Goal: Information Seeking & Learning: Learn about a topic

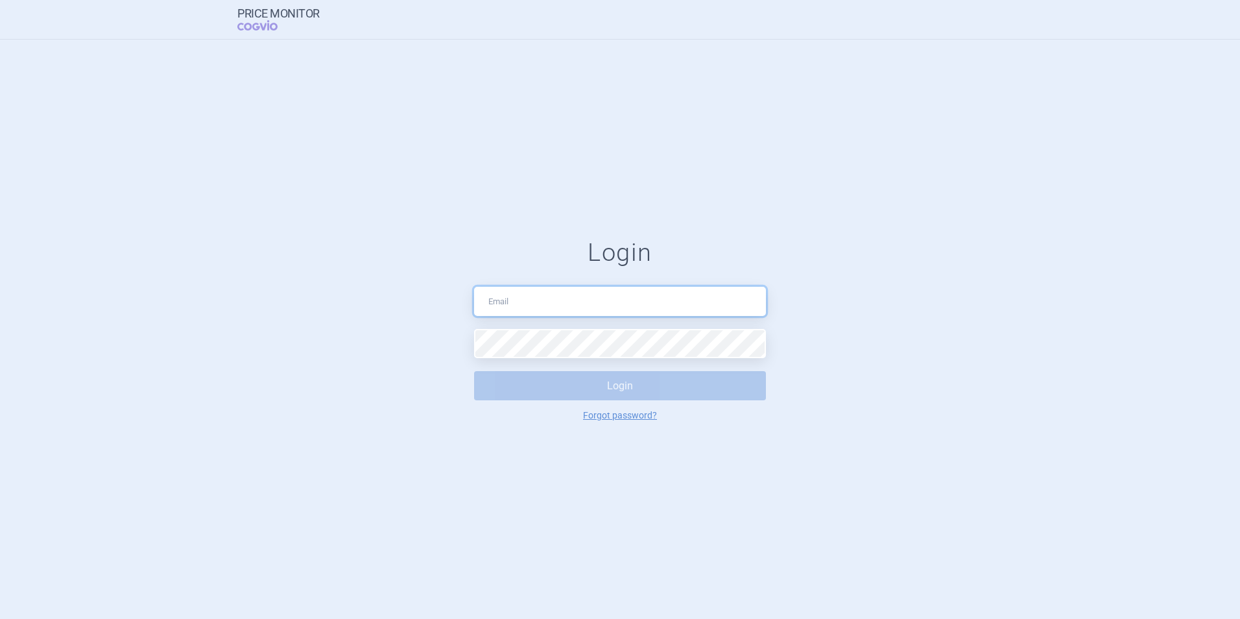
drag, startPoint x: 0, startPoint y: 0, endPoint x: 617, endPoint y: 311, distance: 690.8
click at [617, 311] on input "text" at bounding box center [620, 301] width 292 height 29
type input "[PERSON_NAME][EMAIL_ADDRESS][DOMAIN_NAME]"
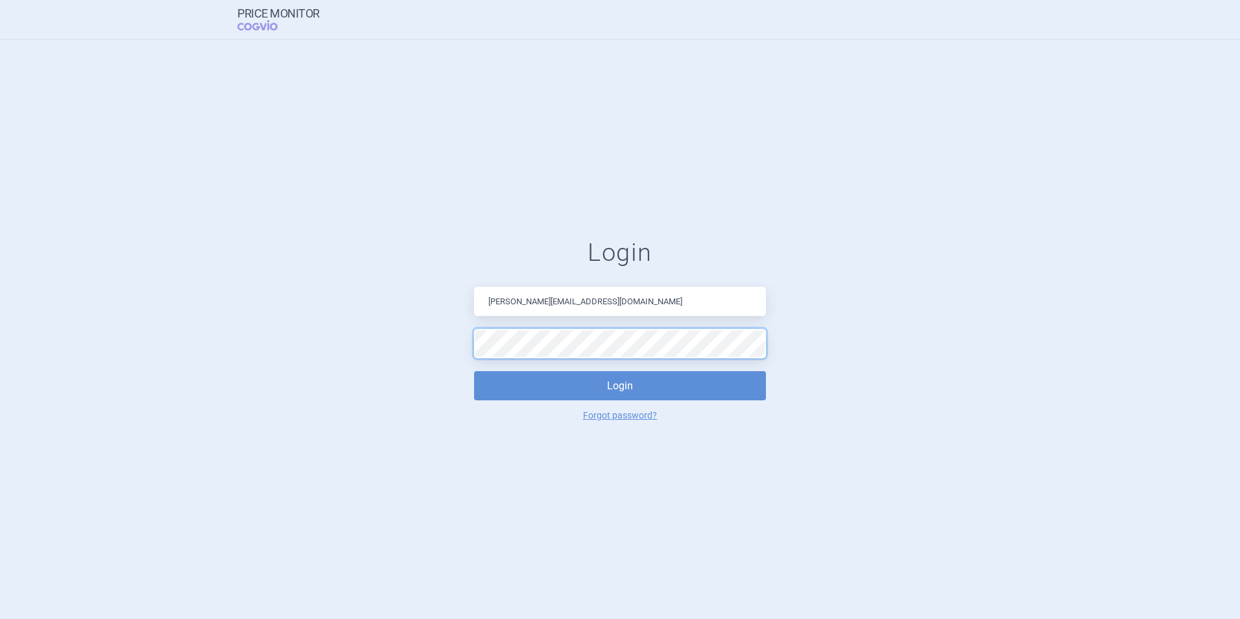
click at [474, 371] on button "Login" at bounding box center [620, 385] width 292 height 29
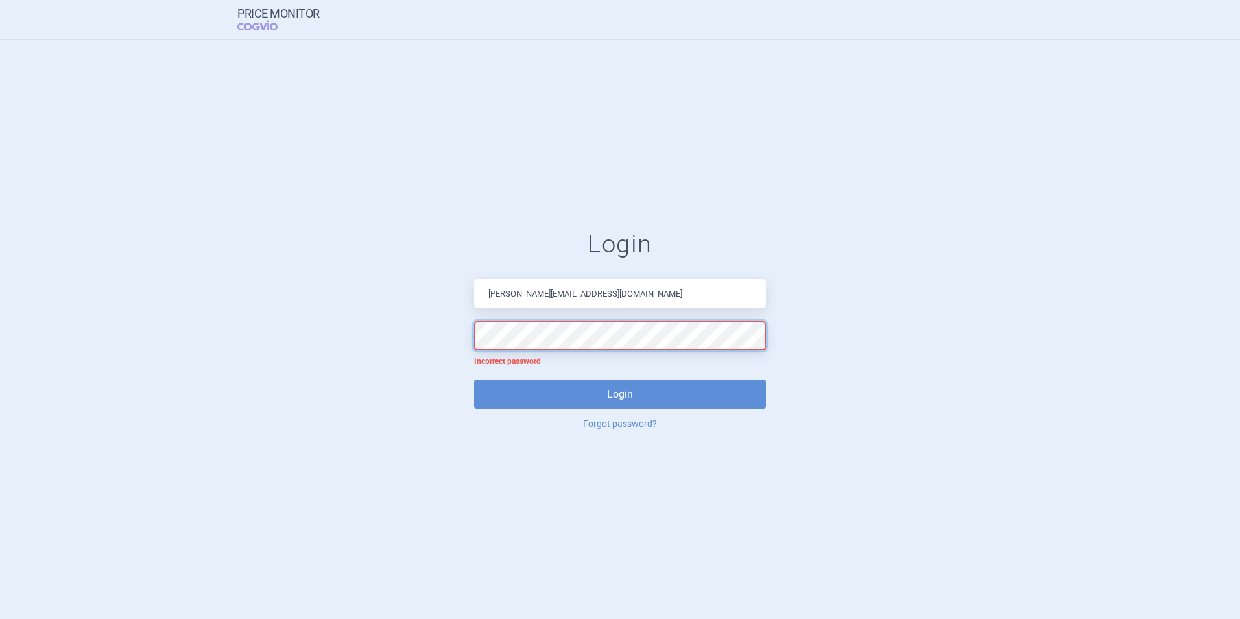
click at [352, 342] on form "Login [PERSON_NAME][EMAIL_ADDRESS][DOMAIN_NAME] Incorrect password Login Forgot…" at bounding box center [620, 329] width 1188 height 199
click at [474, 379] on button "Login" at bounding box center [620, 393] width 292 height 29
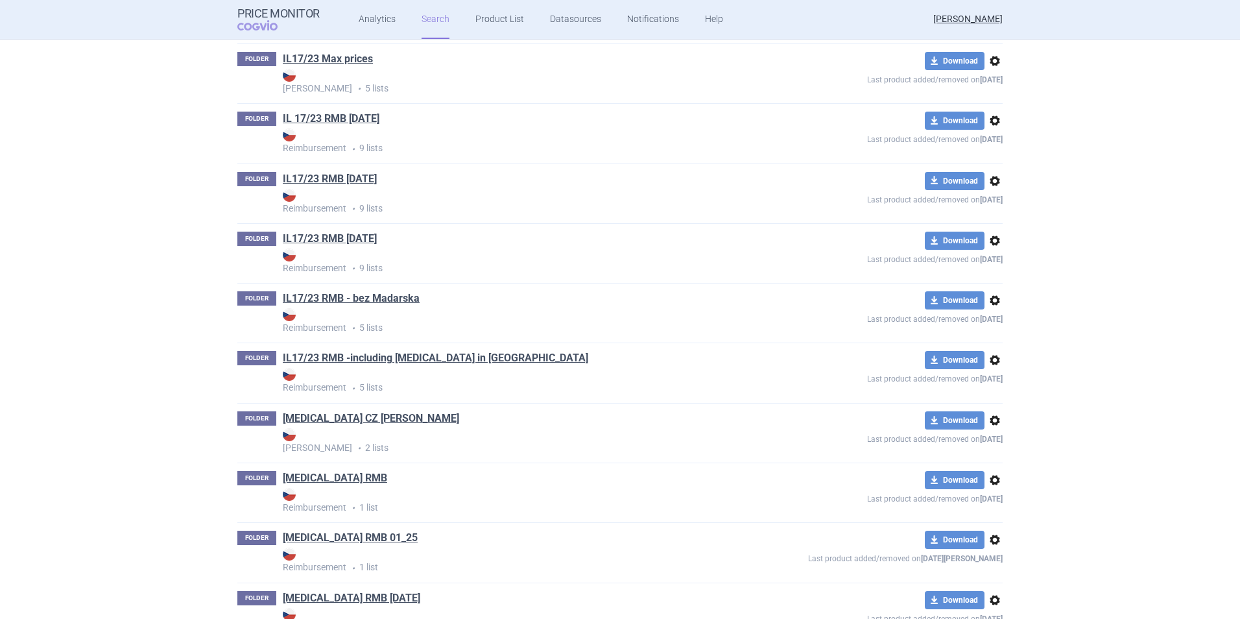
scroll to position [4926, 0]
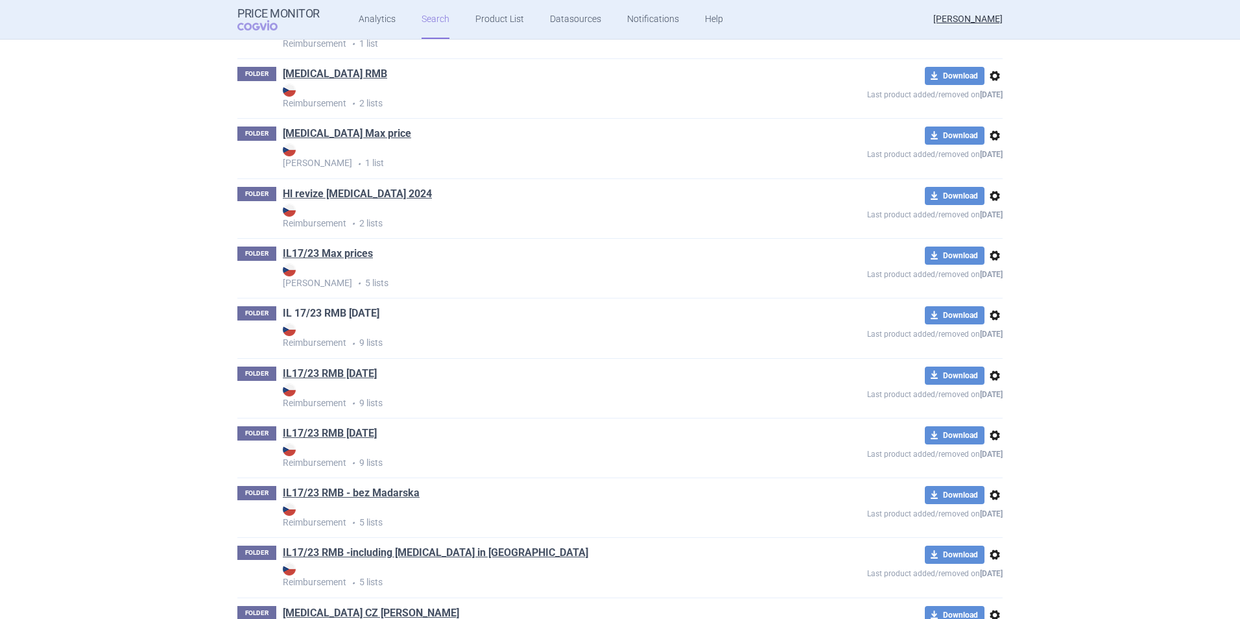
click at [361, 311] on link "IL 17/23 RMB [DATE]" at bounding box center [331, 313] width 97 height 14
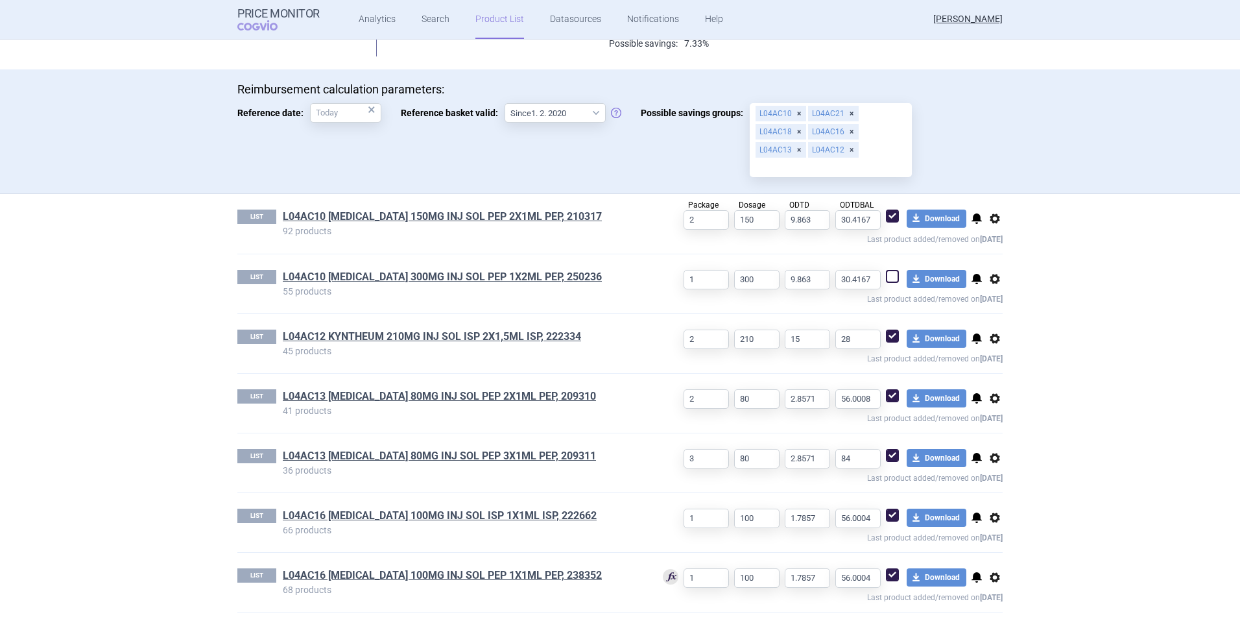
scroll to position [389, 0]
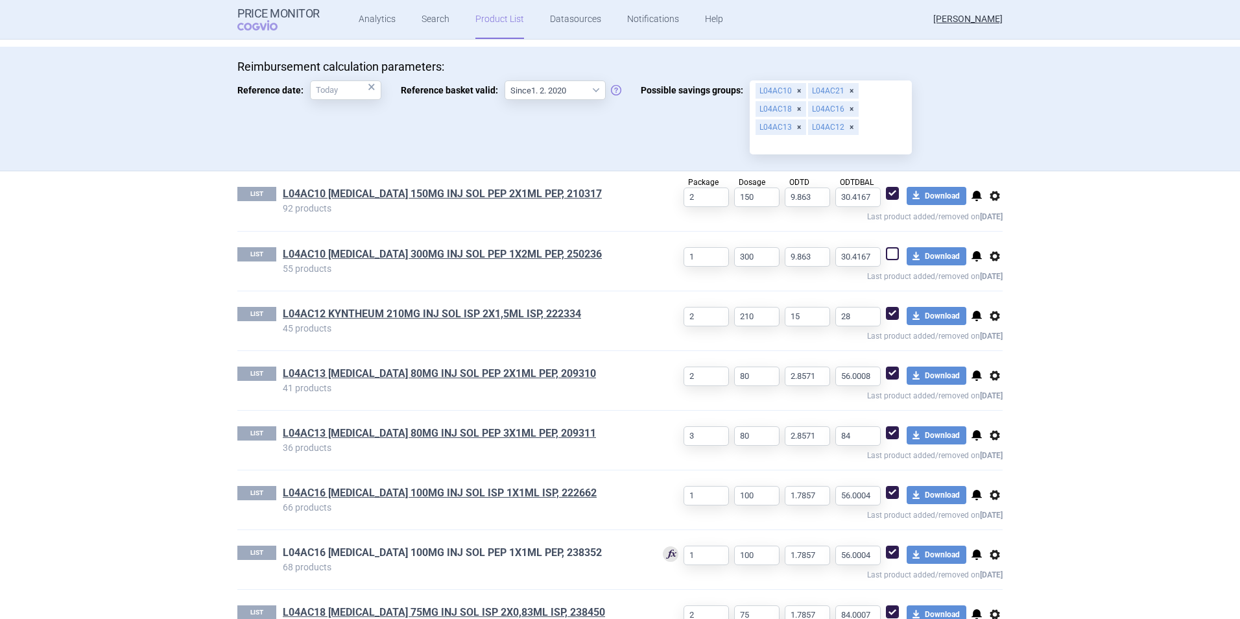
click at [422, 553] on link "L04AC16 [MEDICAL_DATA] 100MG INJ SOL PEP 1X1ML PEP, 238352" at bounding box center [442, 552] width 319 height 14
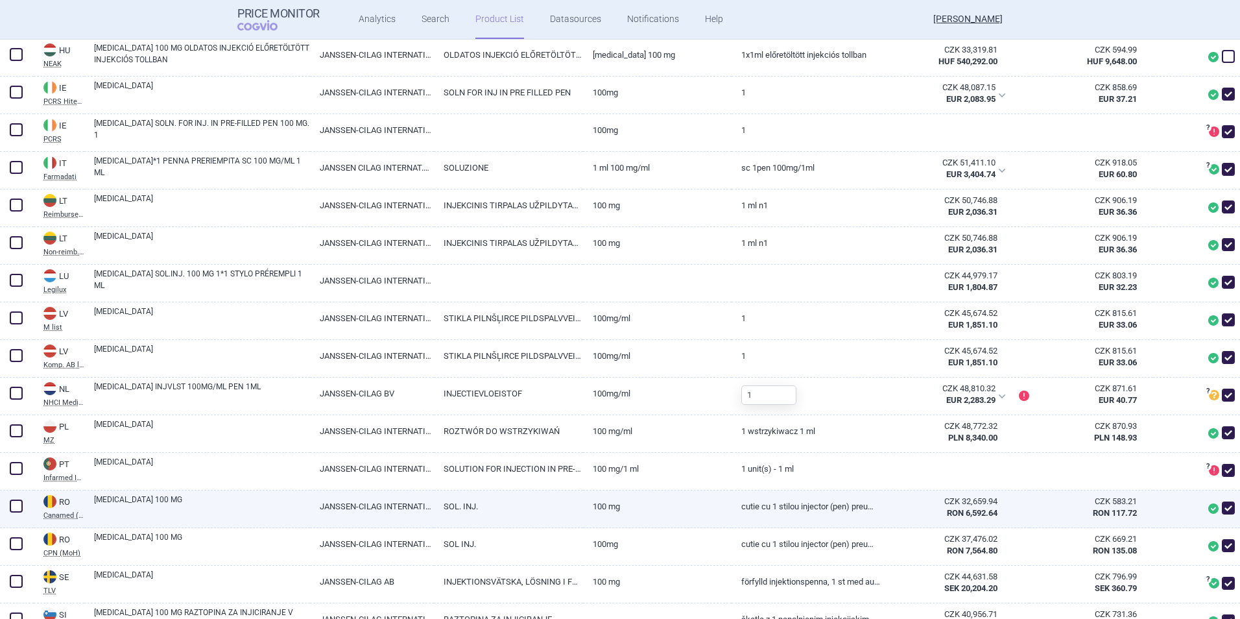
scroll to position [1297, 0]
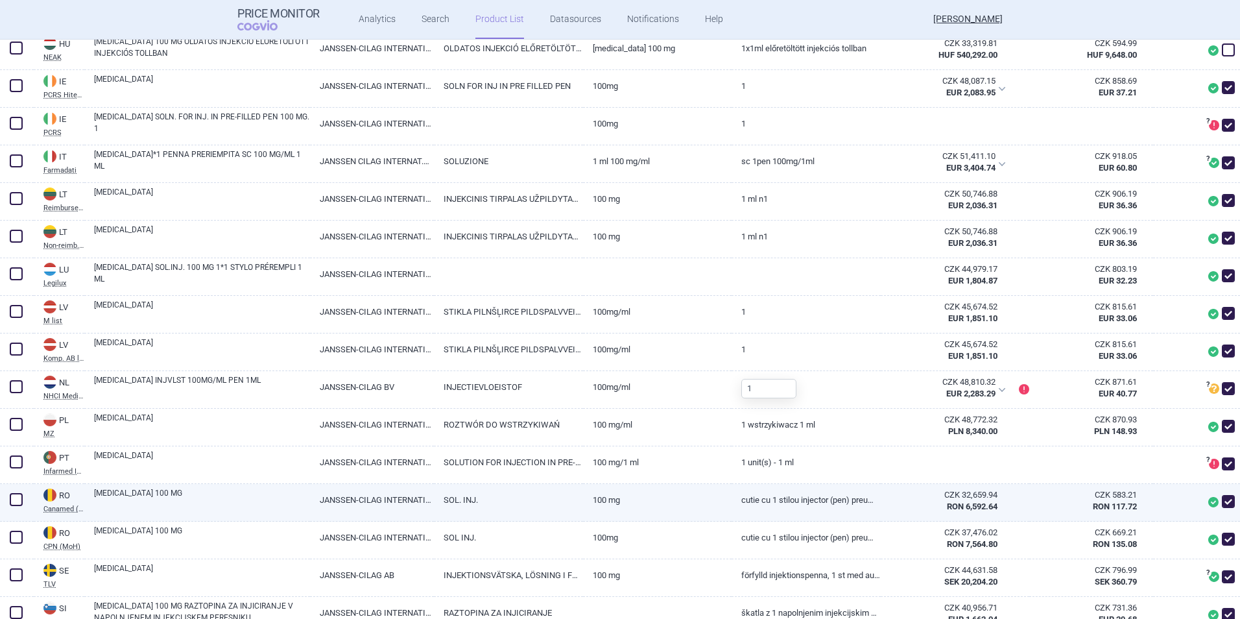
click at [1222, 500] on span at bounding box center [1228, 501] width 13 height 13
checkbox input "false"
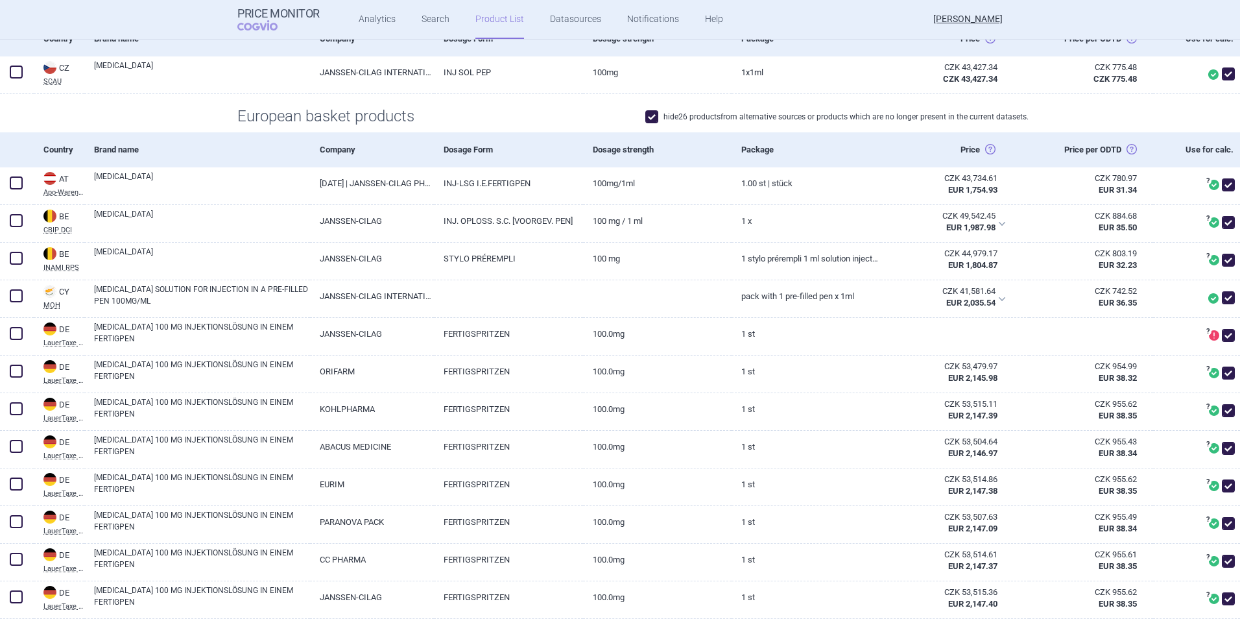
scroll to position [0, 0]
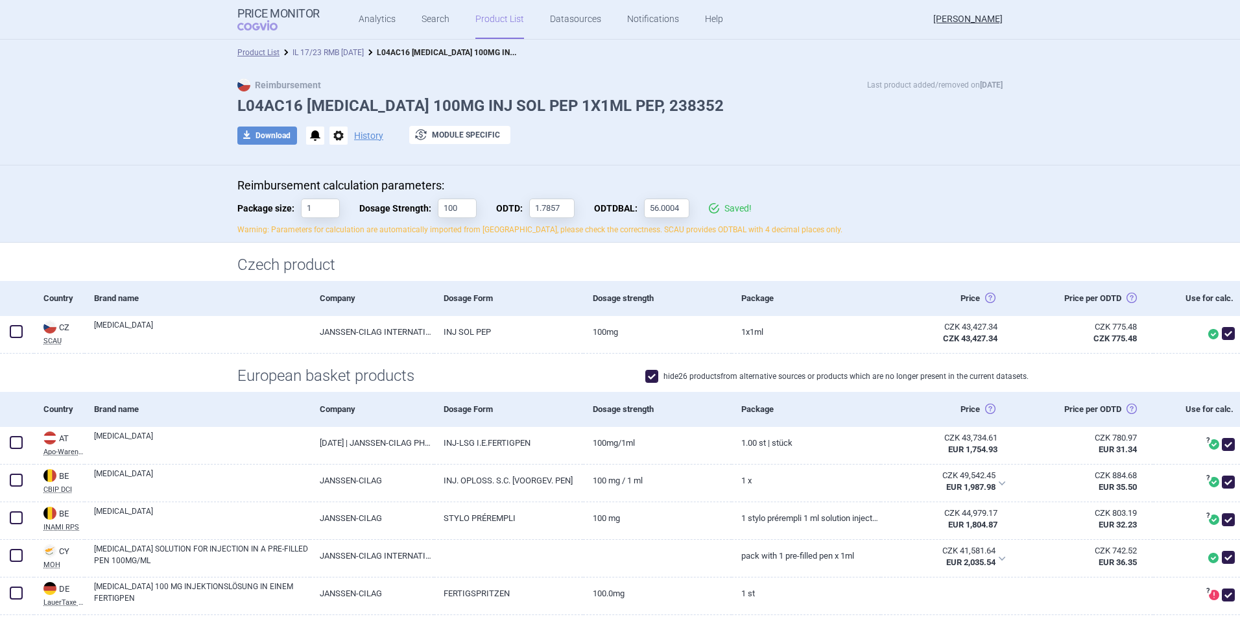
click at [324, 48] on link "IL 17/23 RMB [DATE]" at bounding box center [327, 52] width 71 height 9
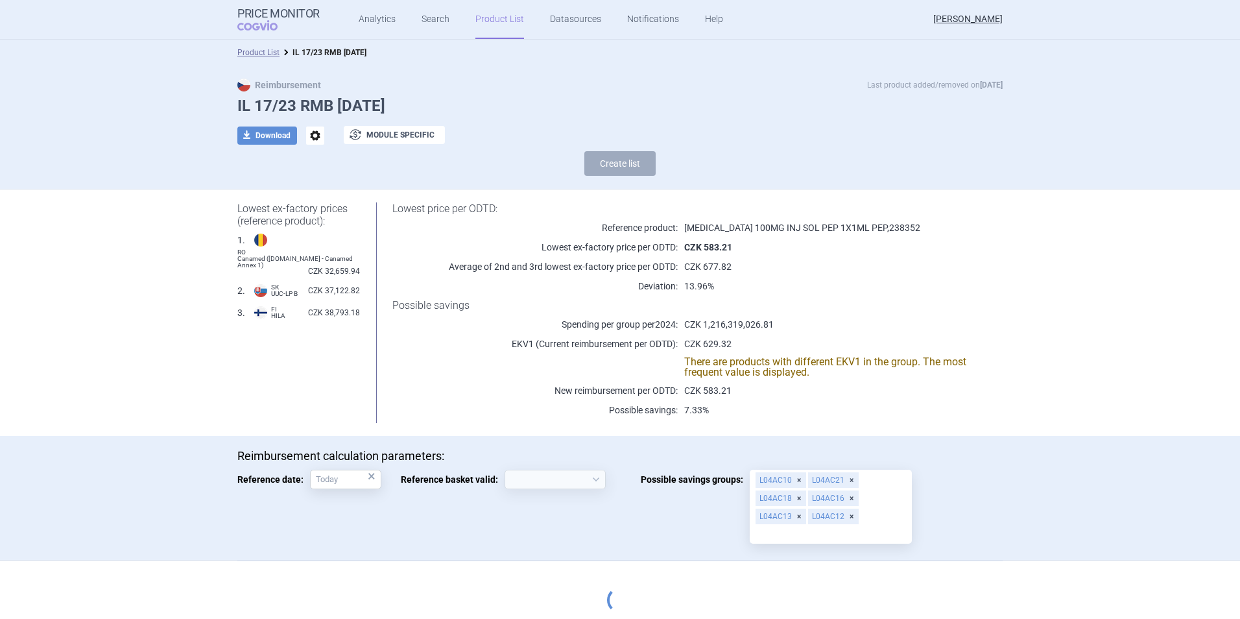
select select "[DATE]"
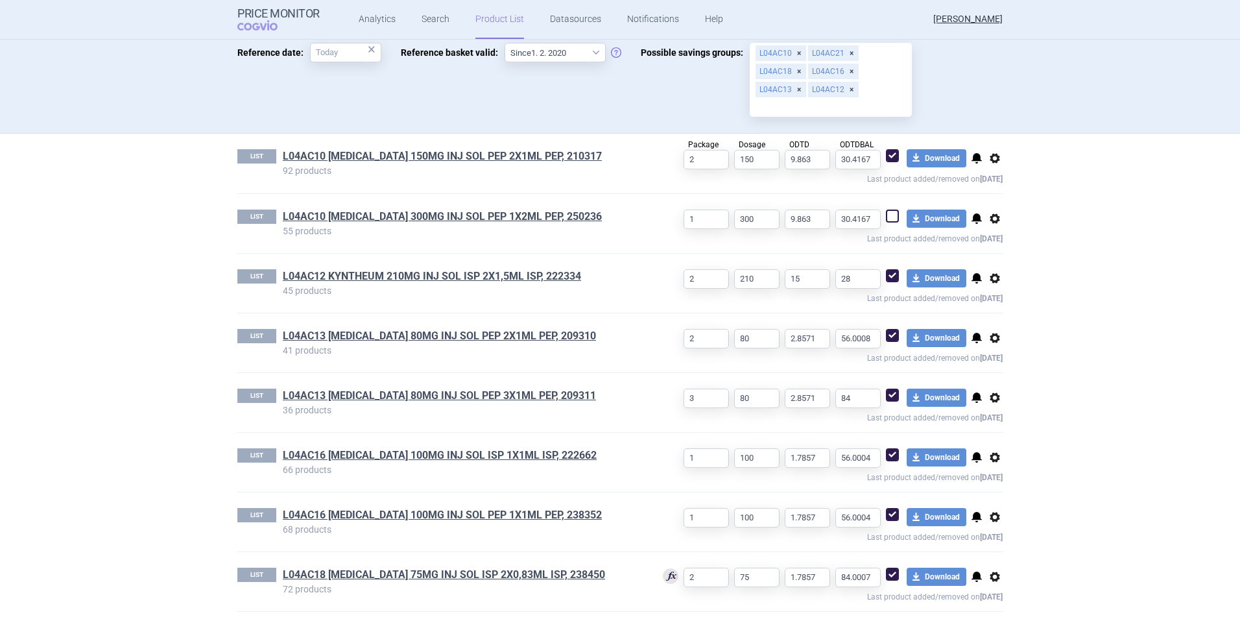
scroll to position [492, 0]
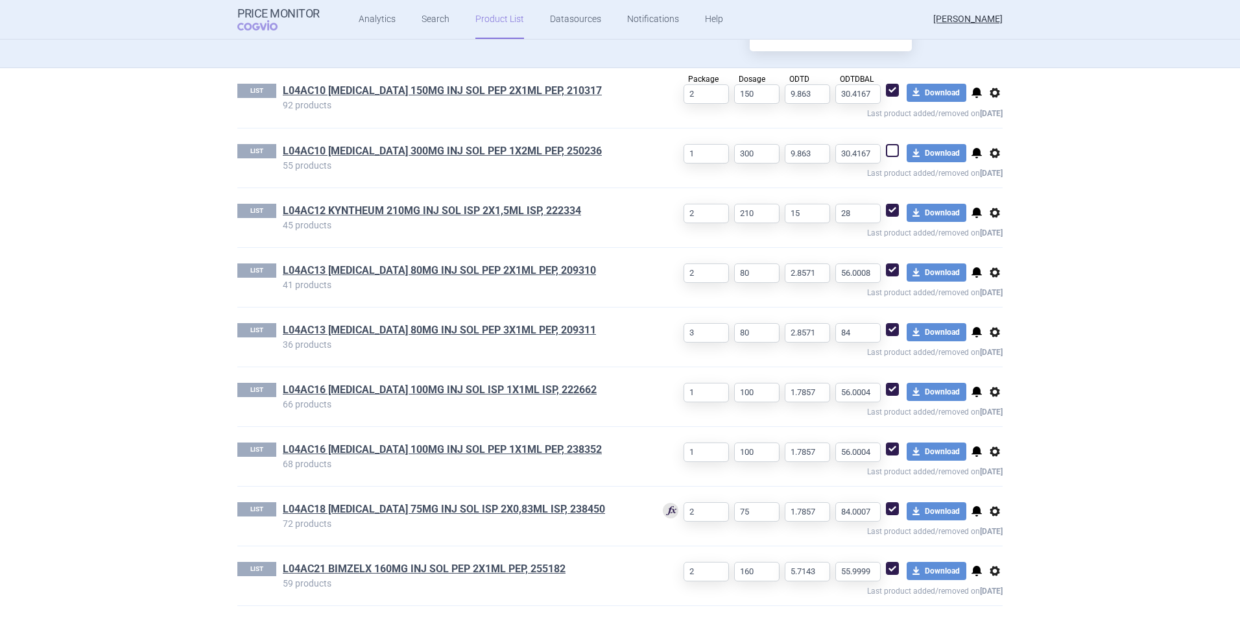
click at [414, 509] on link "L04AC18 [MEDICAL_DATA] 75MG INJ SOL ISP 2X0,83ML ISP, 238450" at bounding box center [444, 509] width 322 height 14
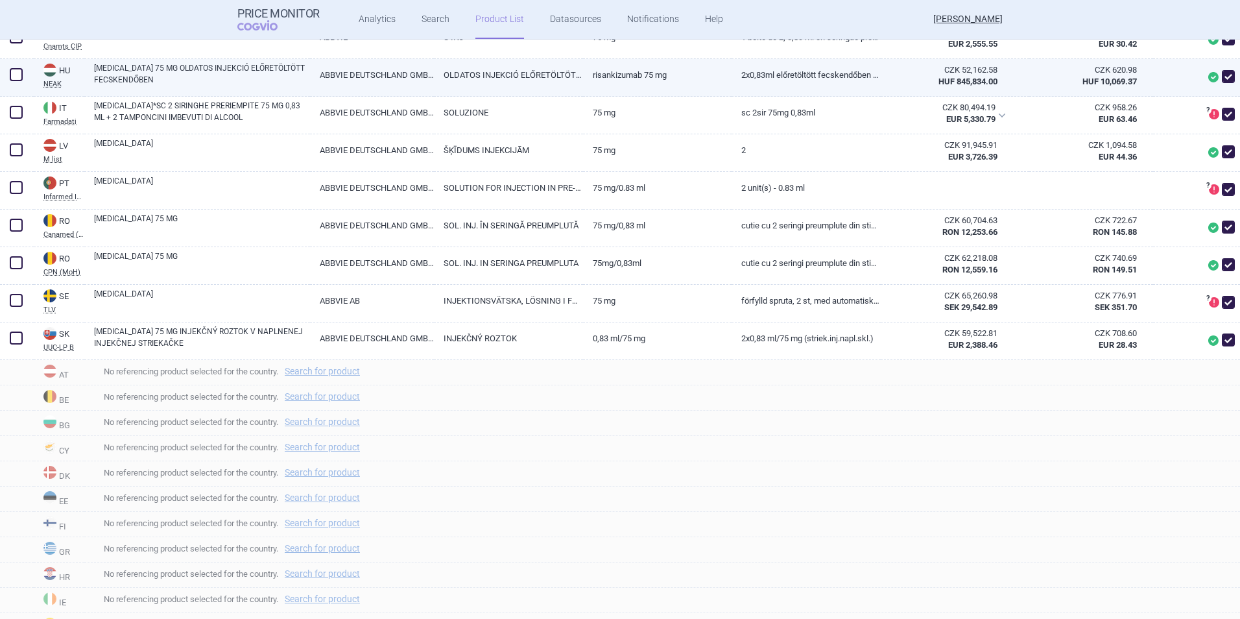
scroll to position [713, 0]
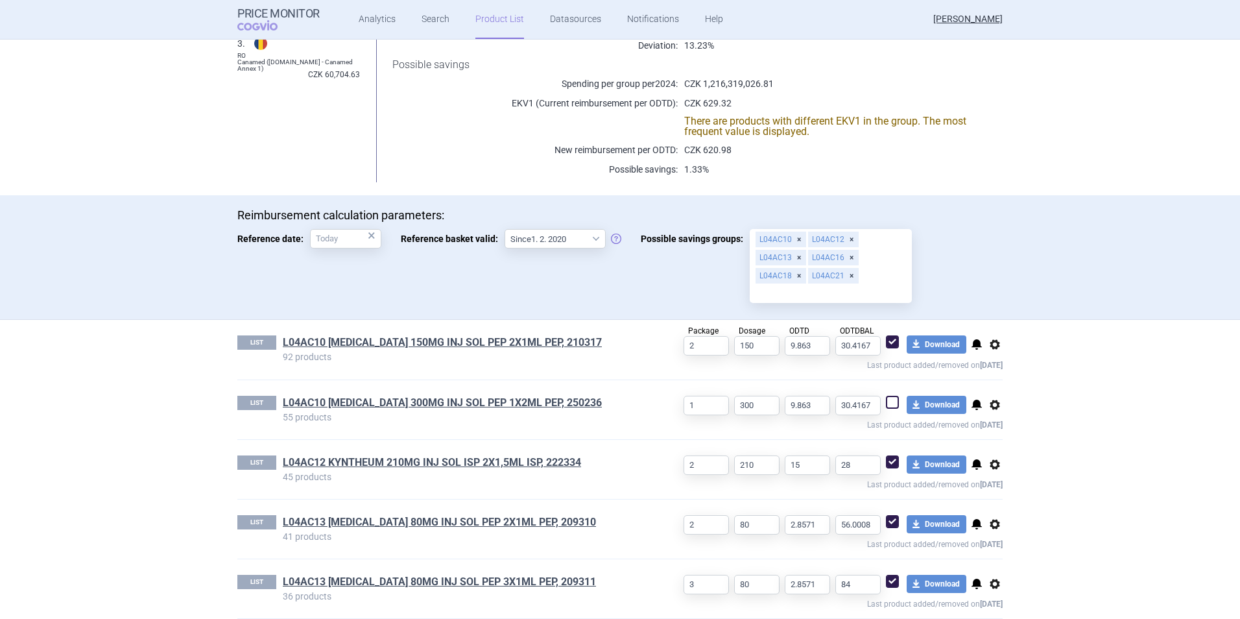
scroll to position [324, 0]
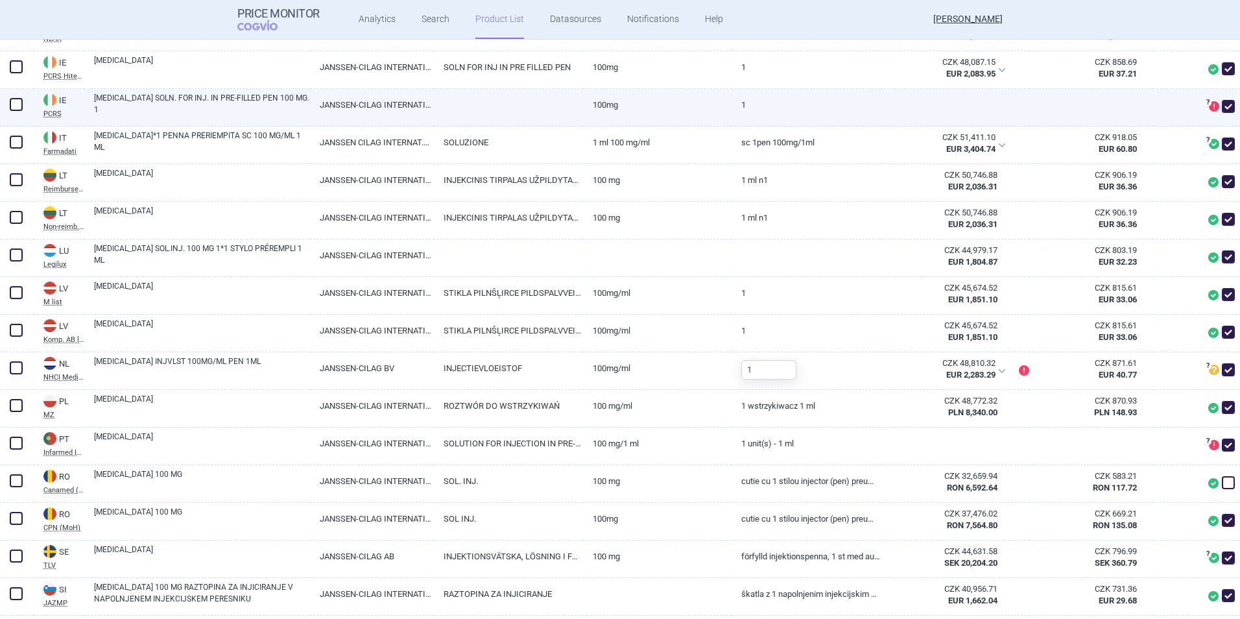
scroll to position [1362, 0]
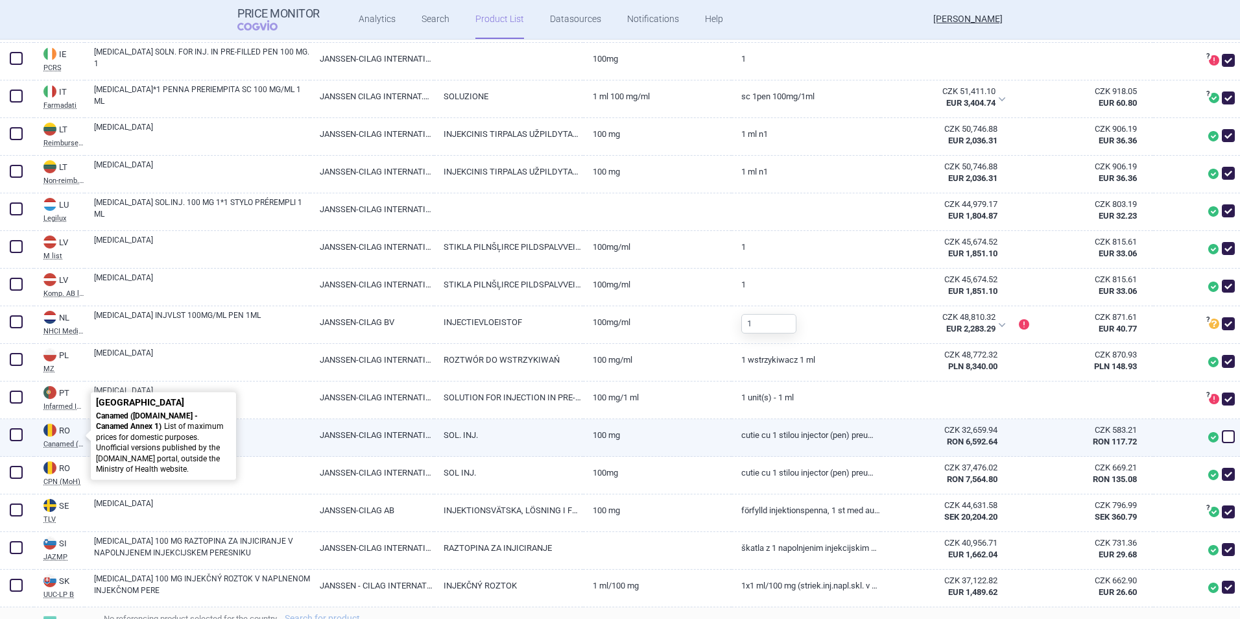
click at [66, 444] on abbr "Canamed ([DOMAIN_NAME] - Canamed Annex 1)" at bounding box center [63, 443] width 41 height 7
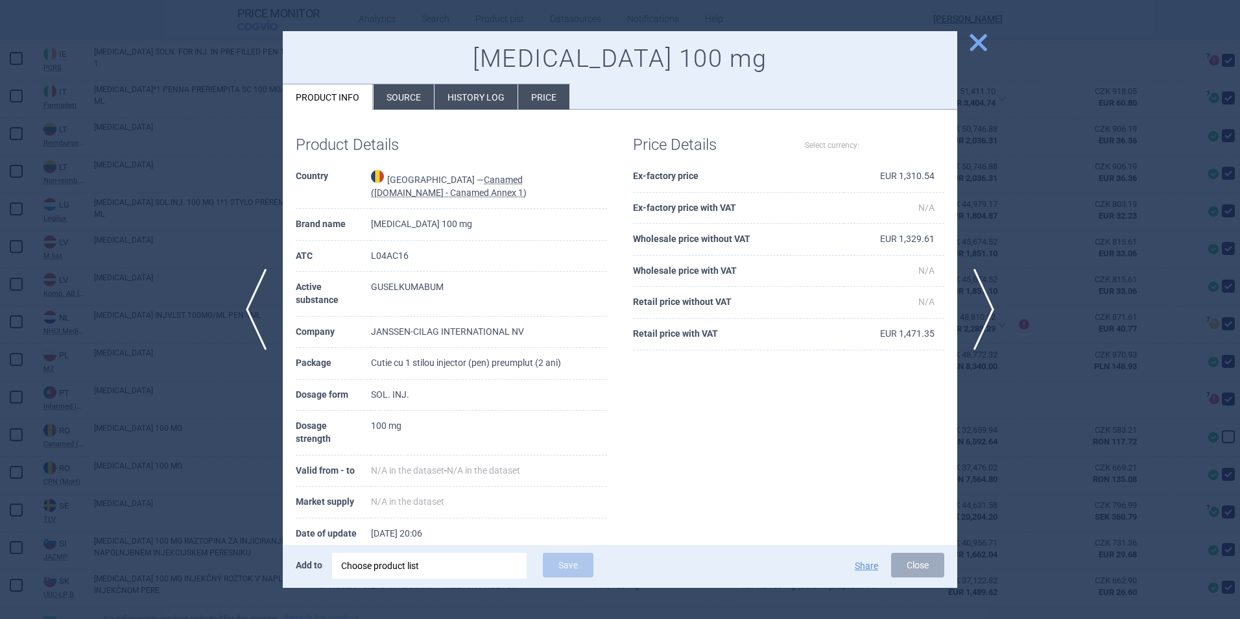
select select "EUR"
click at [422, 196] on abbr "Canamed ([DOMAIN_NAME] - Canamed Annex 1)" at bounding box center [449, 185] width 156 height 23
click at [405, 98] on li "Source" at bounding box center [404, 96] width 60 height 25
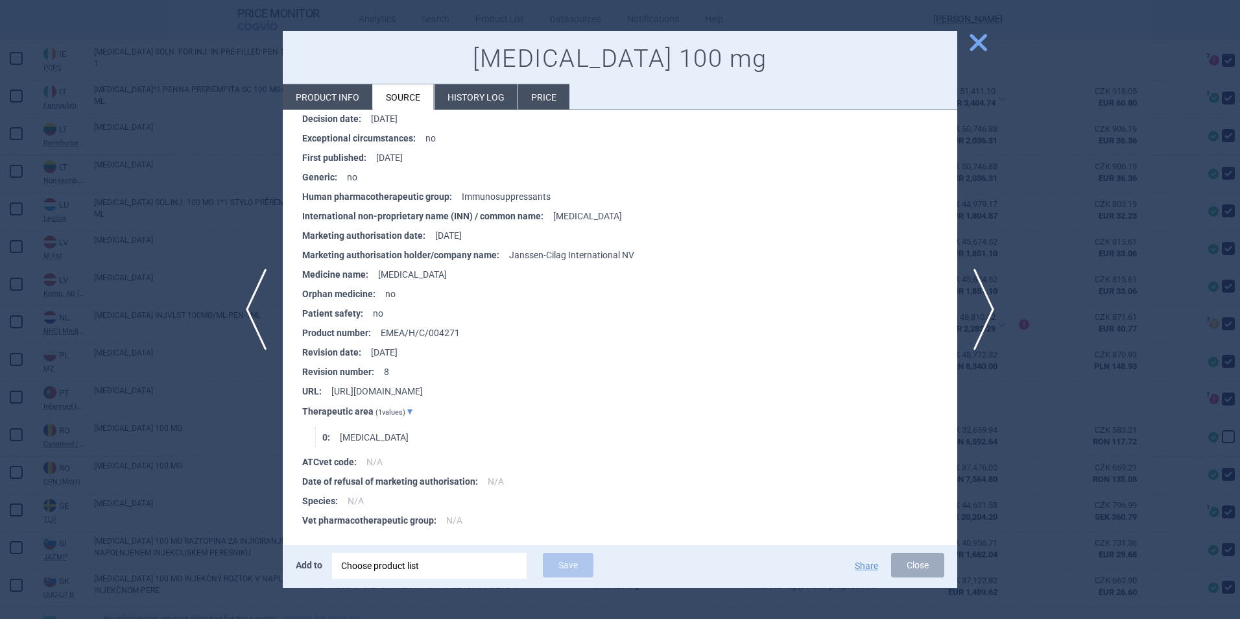
scroll to position [1248, 0]
click at [476, 89] on li "History log" at bounding box center [475, 96] width 83 height 25
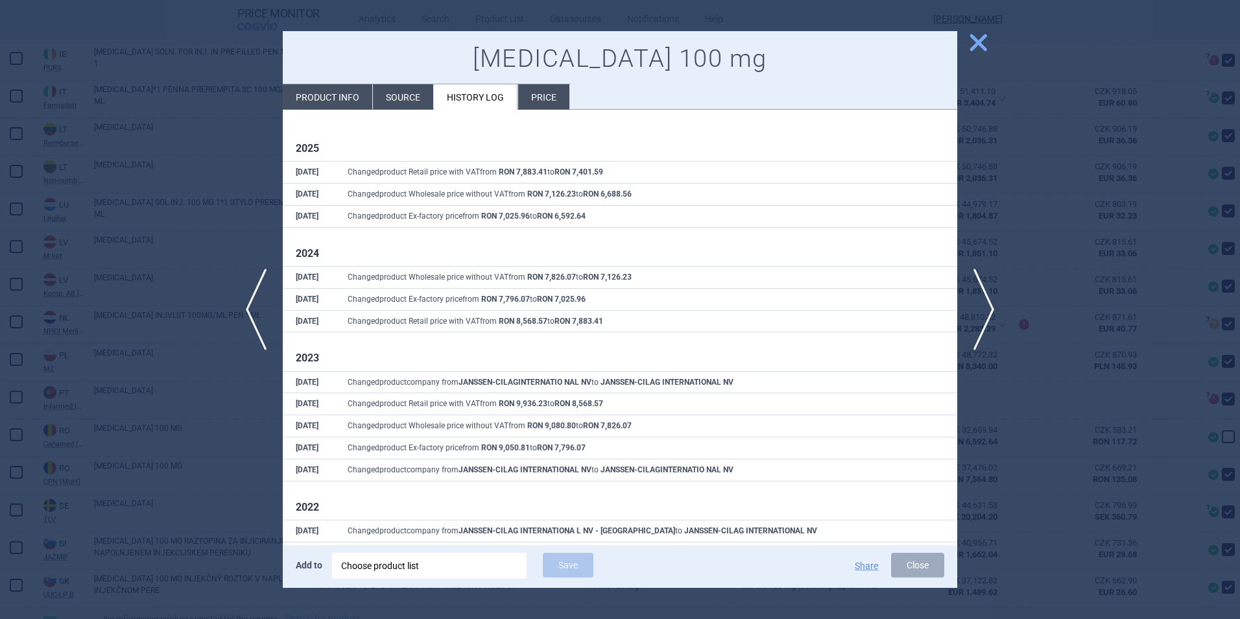
click at [327, 84] on li "Product info" at bounding box center [327, 96] width 89 height 25
select select "EUR"
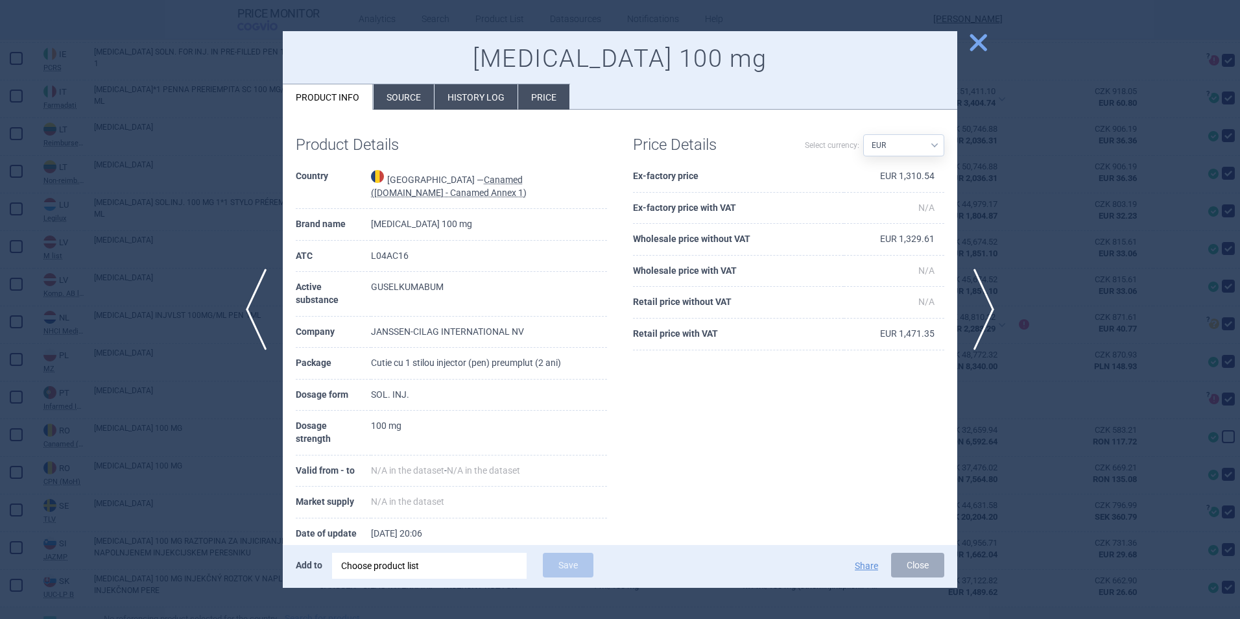
click at [422, 192] on abbr "Canamed ([DOMAIN_NAME] - Canamed Annex 1)" at bounding box center [449, 185] width 156 height 23
drag, startPoint x: 422, startPoint y: 192, endPoint x: 593, endPoint y: 178, distance: 171.1
click at [591, 178] on td "Romania — Canamed ([DOMAIN_NAME] - Canamed Annex 1)" at bounding box center [489, 185] width 236 height 48
click at [493, 180] on abbr "Canamed ([DOMAIN_NAME] - Canamed Annex 1)" at bounding box center [449, 185] width 156 height 23
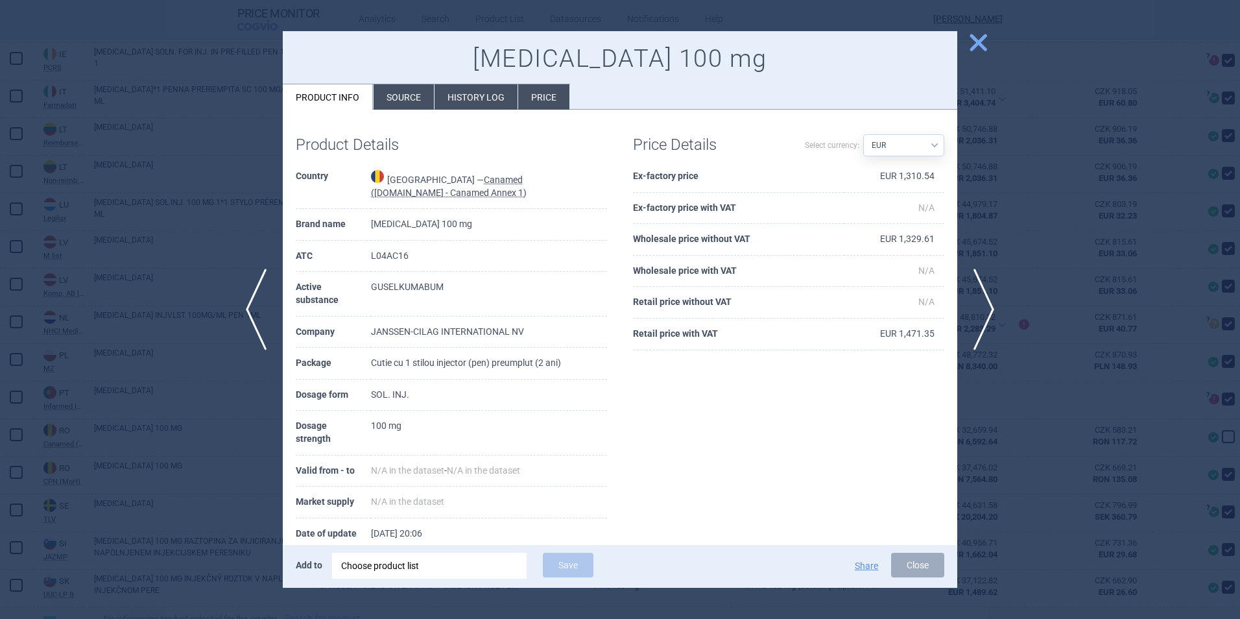
scroll to position [49, 0]
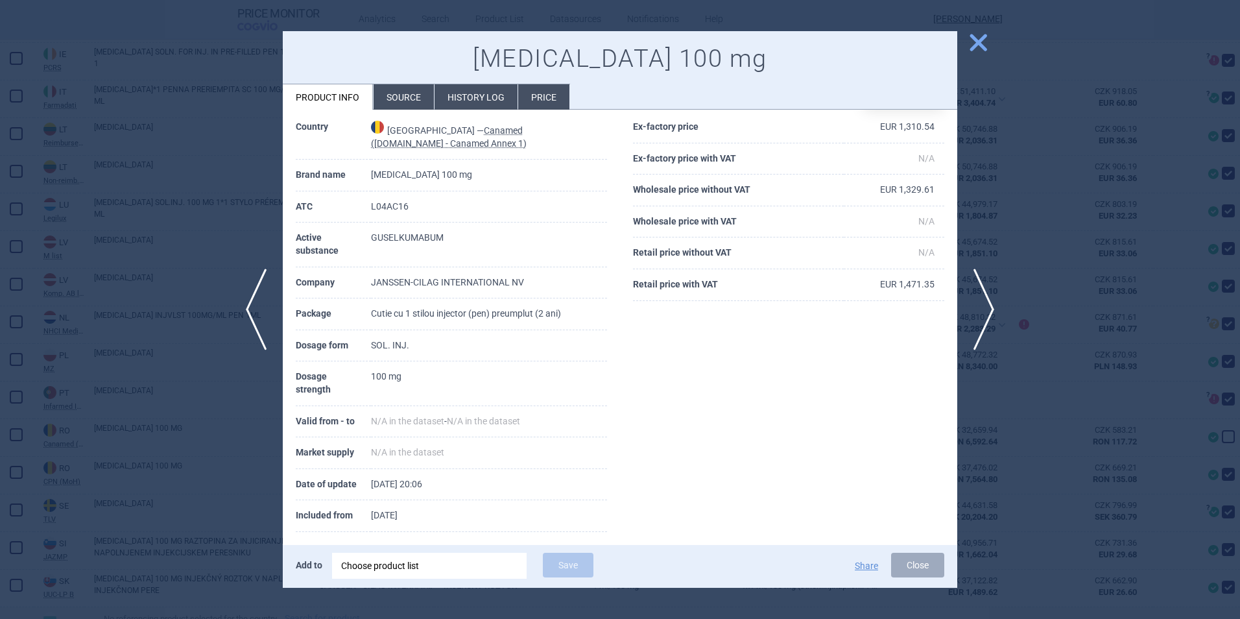
click at [541, 102] on li "Price" at bounding box center [543, 96] width 51 height 25
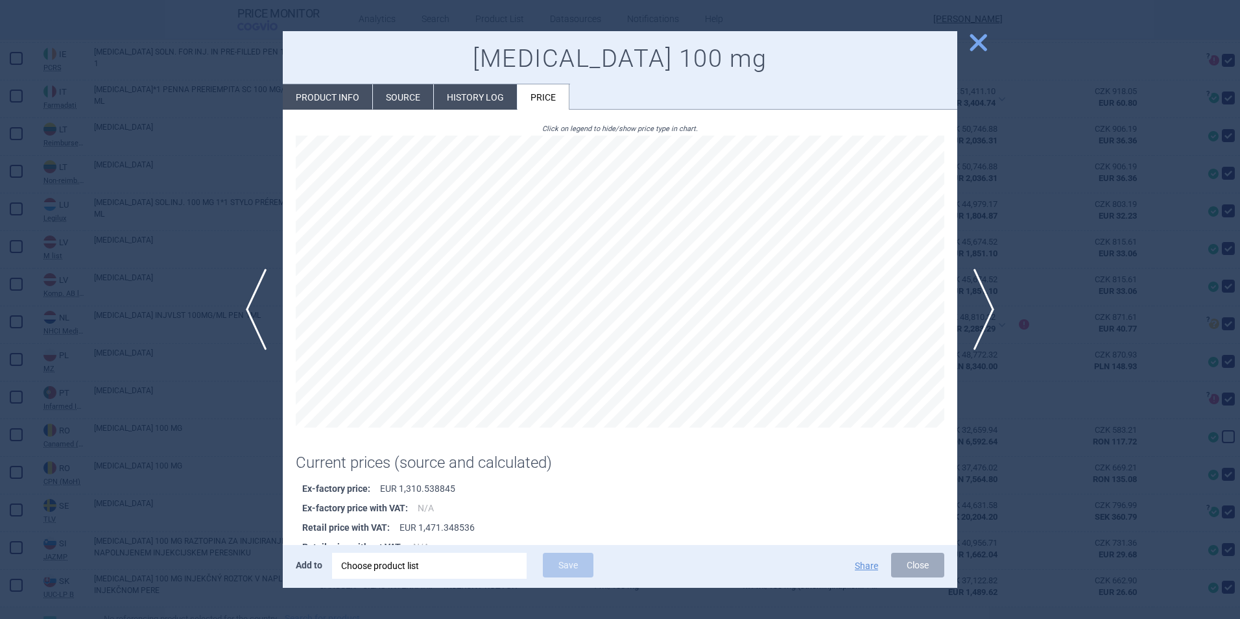
click at [334, 97] on li "Product info" at bounding box center [327, 96] width 89 height 25
select select "EUR"
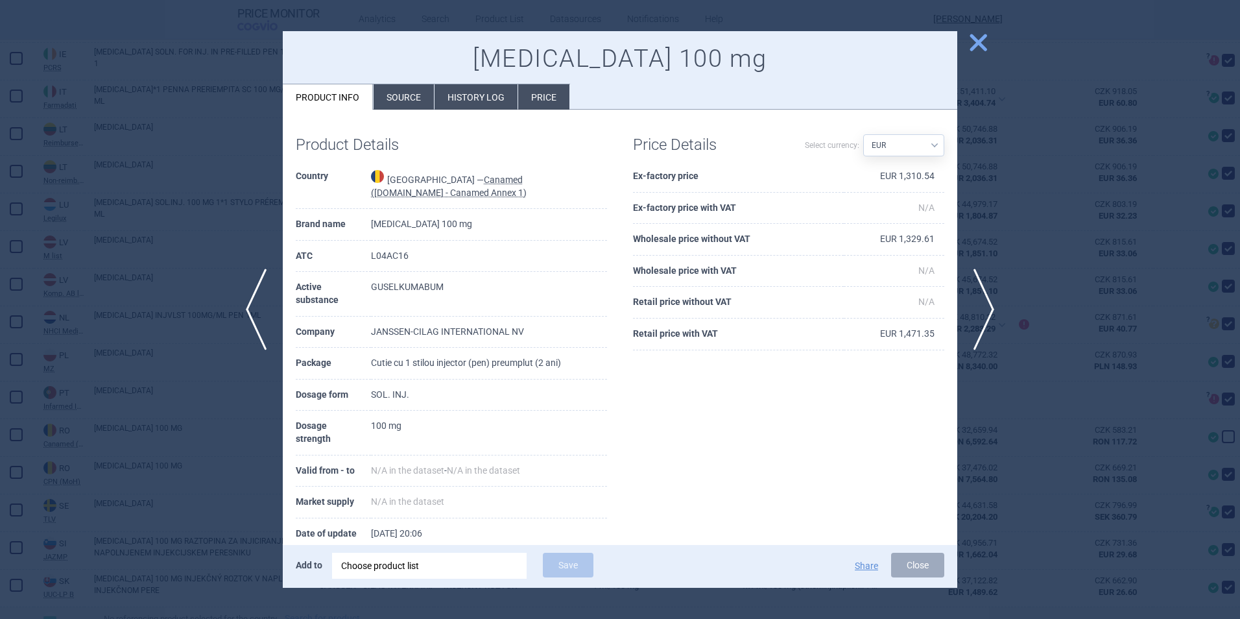
click at [398, 195] on abbr "Canamed ([DOMAIN_NAME] - Canamed Annex 1)" at bounding box center [449, 185] width 156 height 23
drag, startPoint x: 482, startPoint y: 179, endPoint x: 531, endPoint y: 185, distance: 49.6
click at [527, 185] on abbr "Canamed ([DOMAIN_NAME] - Canamed Annex 1)" at bounding box center [449, 185] width 156 height 23
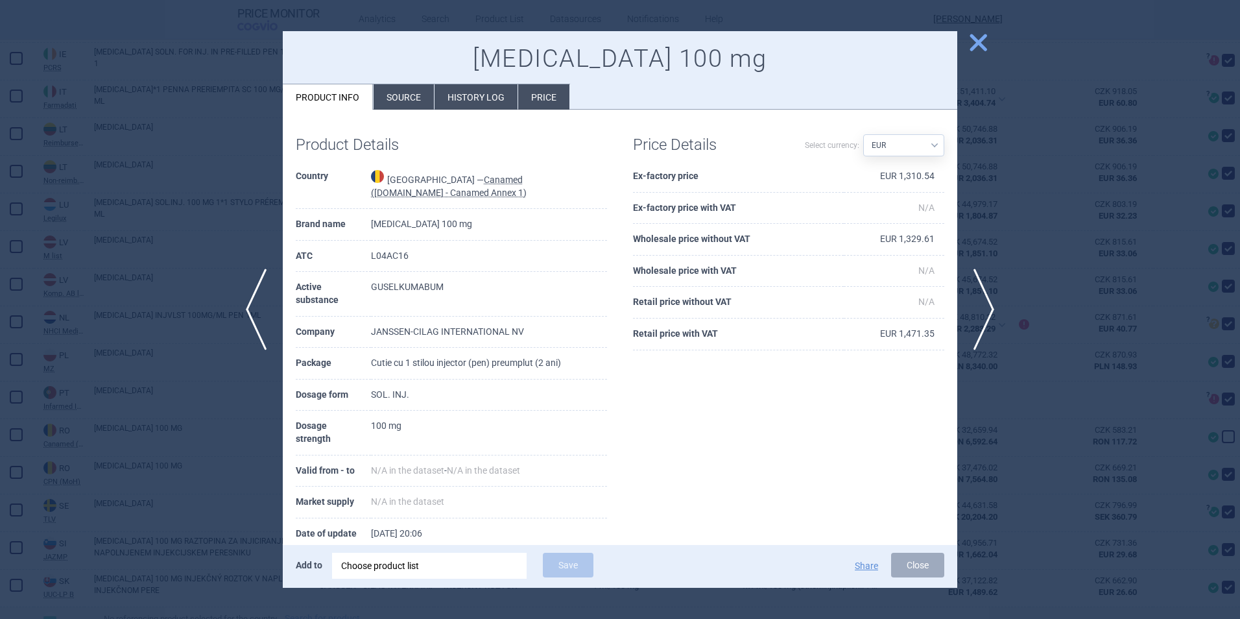
drag, startPoint x: 531, startPoint y: 185, endPoint x: 545, endPoint y: 197, distance: 18.4
click at [545, 197] on td "Romania — Canamed ([DOMAIN_NAME] - Canamed Annex 1)" at bounding box center [489, 185] width 236 height 48
click at [980, 45] on span "close" at bounding box center [978, 42] width 23 height 23
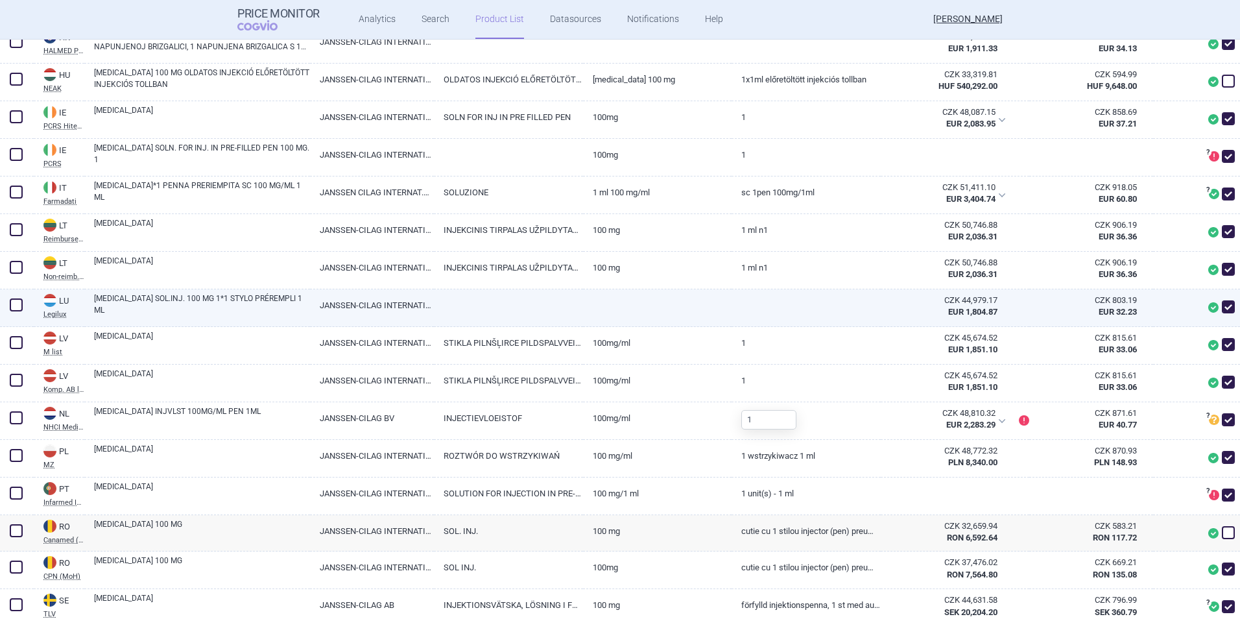
scroll to position [1432, 0]
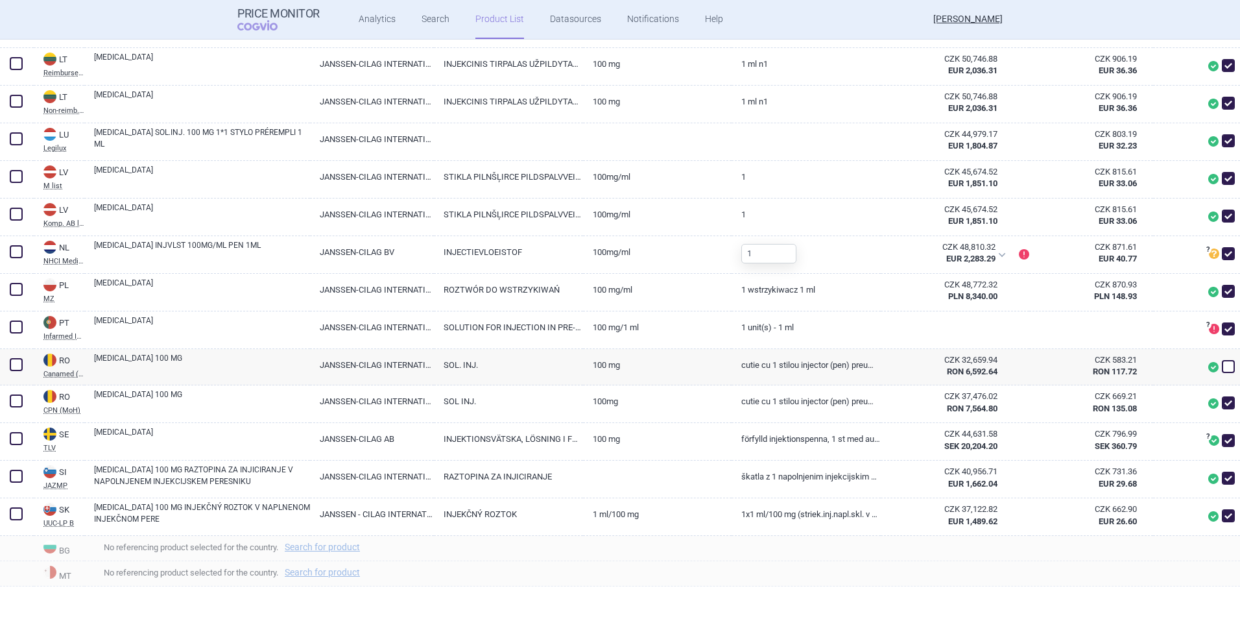
select select "EUR"
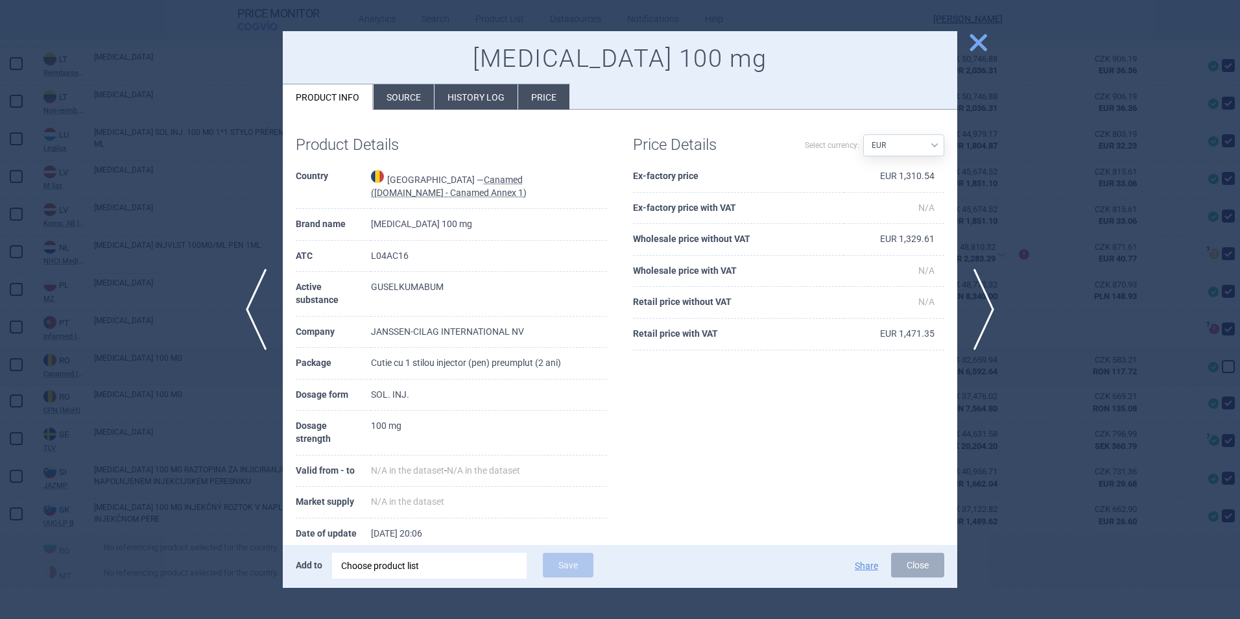
click at [980, 42] on span "close" at bounding box center [978, 42] width 23 height 23
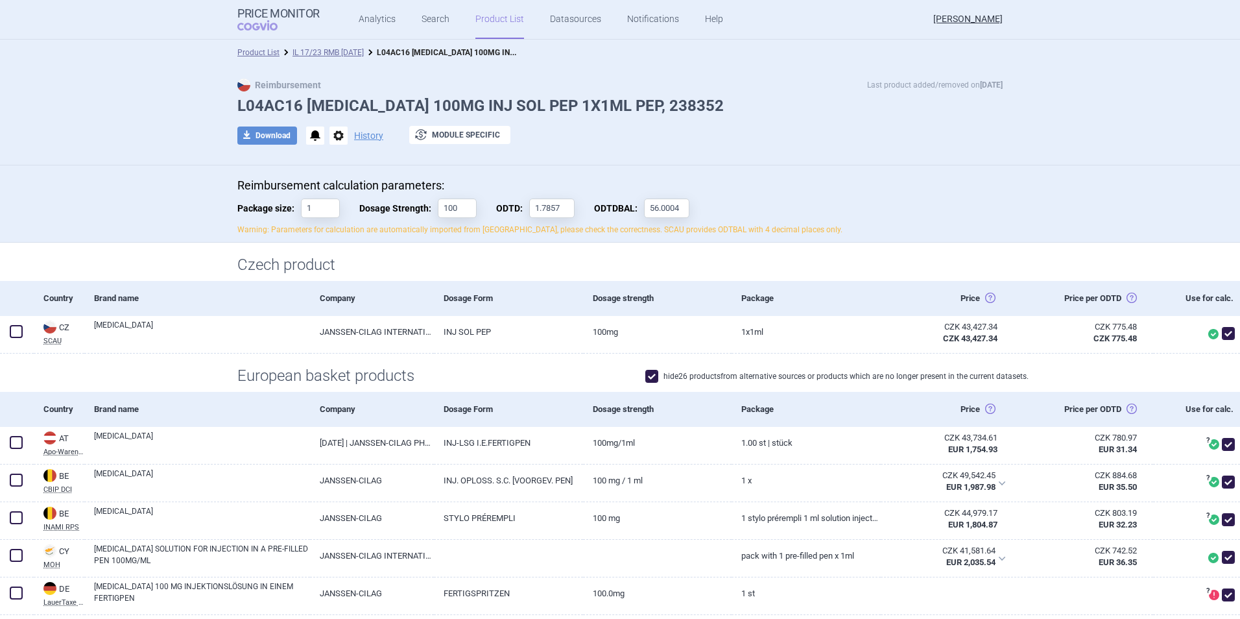
click at [374, 45] on div "Product List IL 17/23 RMB [DATE] L04AC16 [MEDICAL_DATA] 100MG INJ SOL PEP 1X1ML…" at bounding box center [620, 53] width 1240 height 26
click at [364, 56] on link "IL 17/23 RMB [DATE]" at bounding box center [327, 52] width 71 height 9
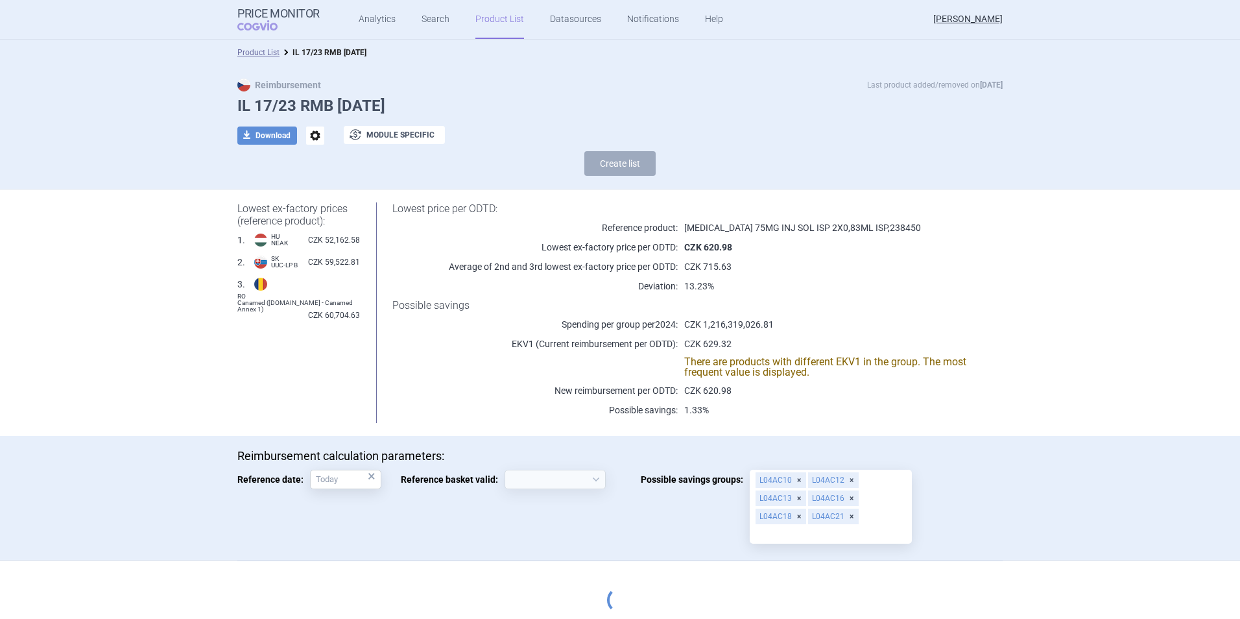
select select "[DATE]"
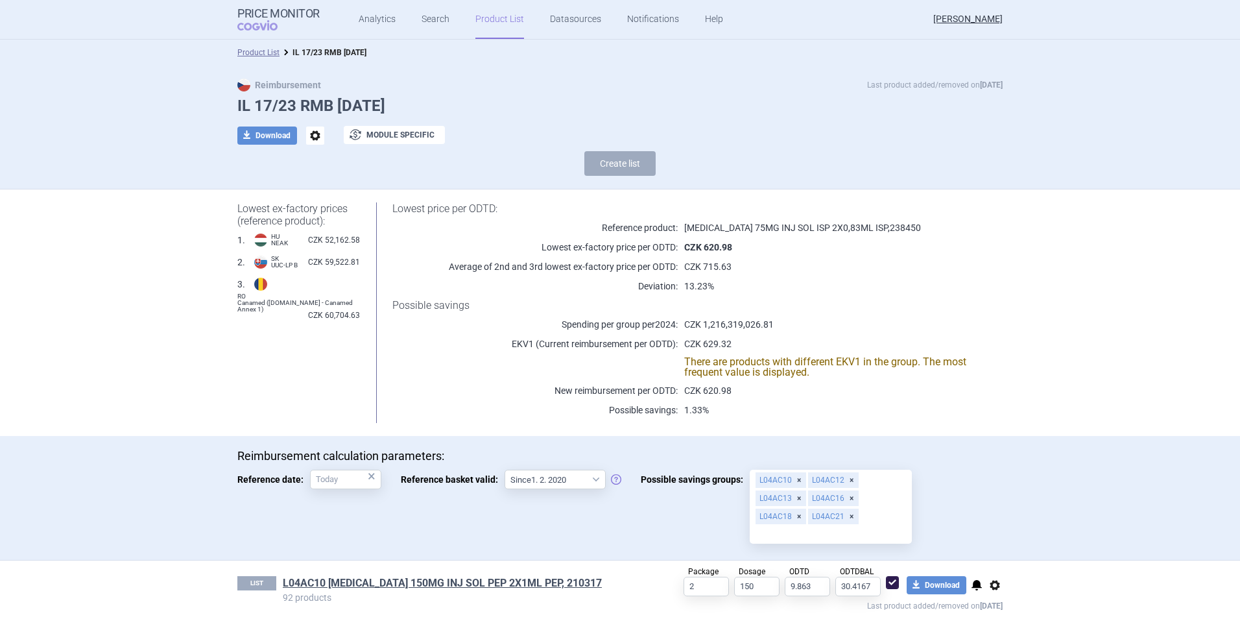
click at [709, 248] on strong "CZK 620.98" at bounding box center [708, 247] width 48 height 10
click at [330, 243] on span "CZK 52,162.58" at bounding box center [334, 239] width 52 height 13
copy span "52,162.58"
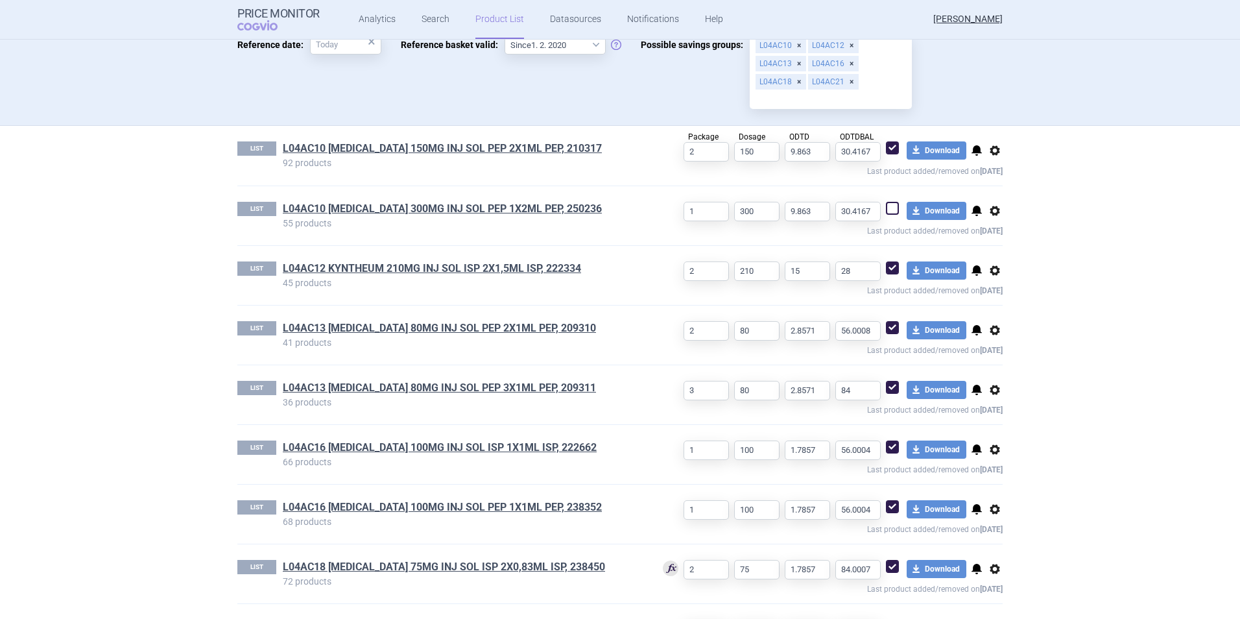
scroll to position [492, 0]
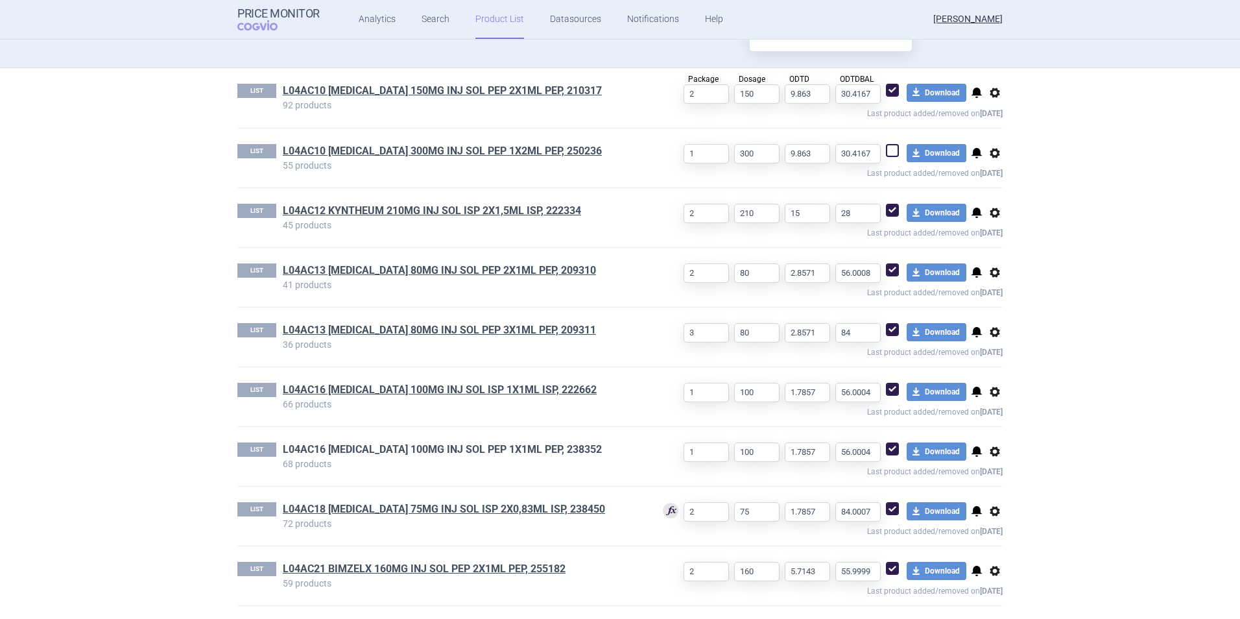
click at [430, 451] on link "L04AC16 [MEDICAL_DATA] 100MG INJ SOL PEP 1X1ML PEP, 238352" at bounding box center [442, 449] width 319 height 14
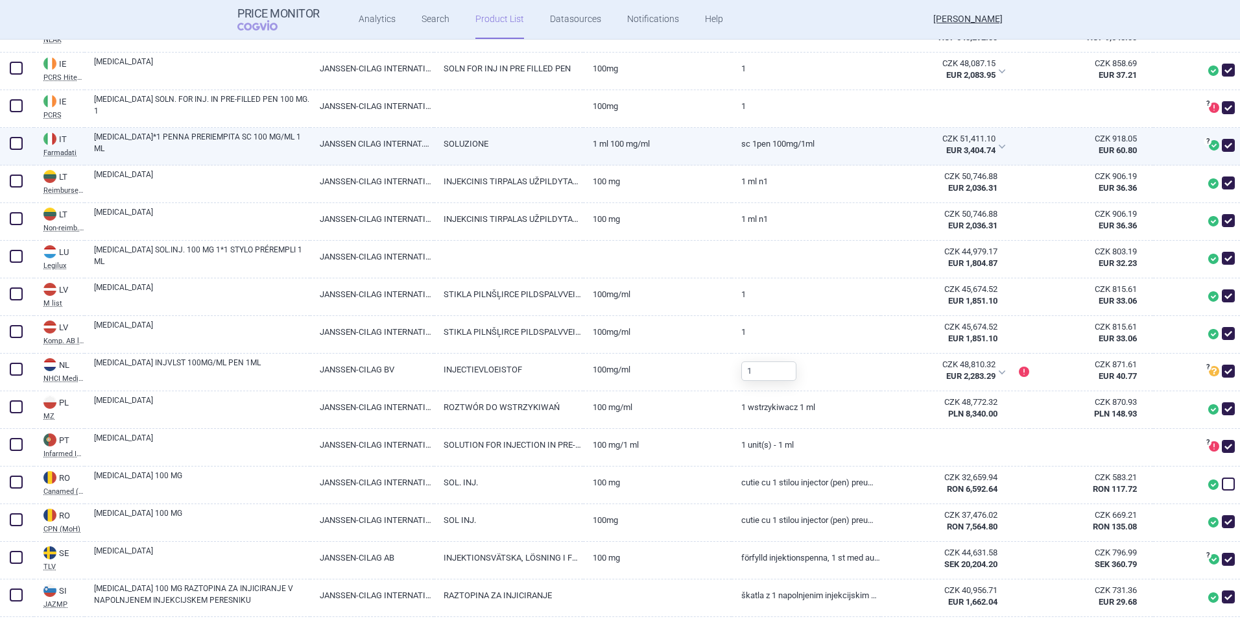
scroll to position [1362, 0]
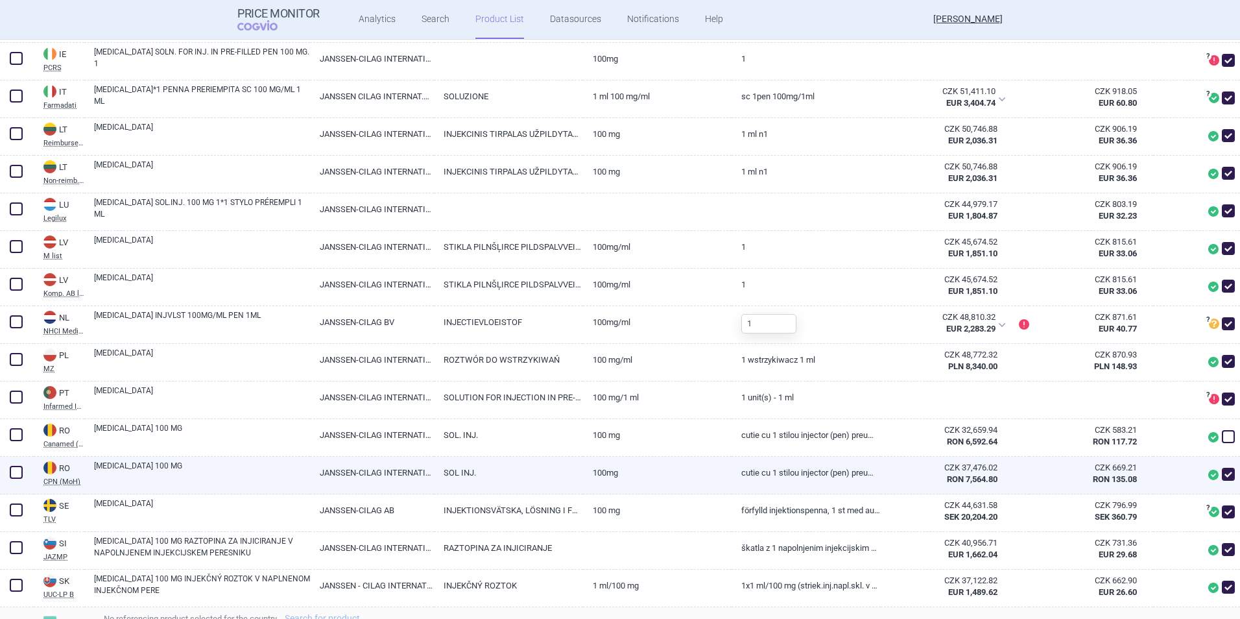
click at [119, 468] on link "[MEDICAL_DATA] 100 MG" at bounding box center [202, 471] width 216 height 23
select select "EUR"
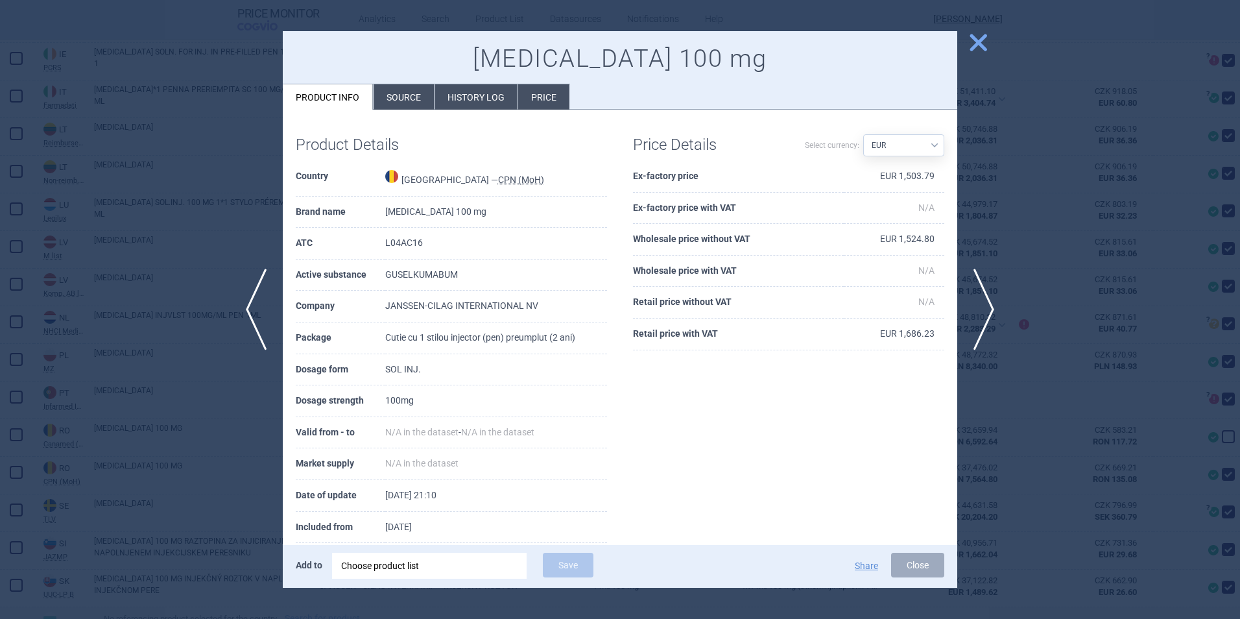
click at [532, 99] on li "Price" at bounding box center [543, 96] width 51 height 25
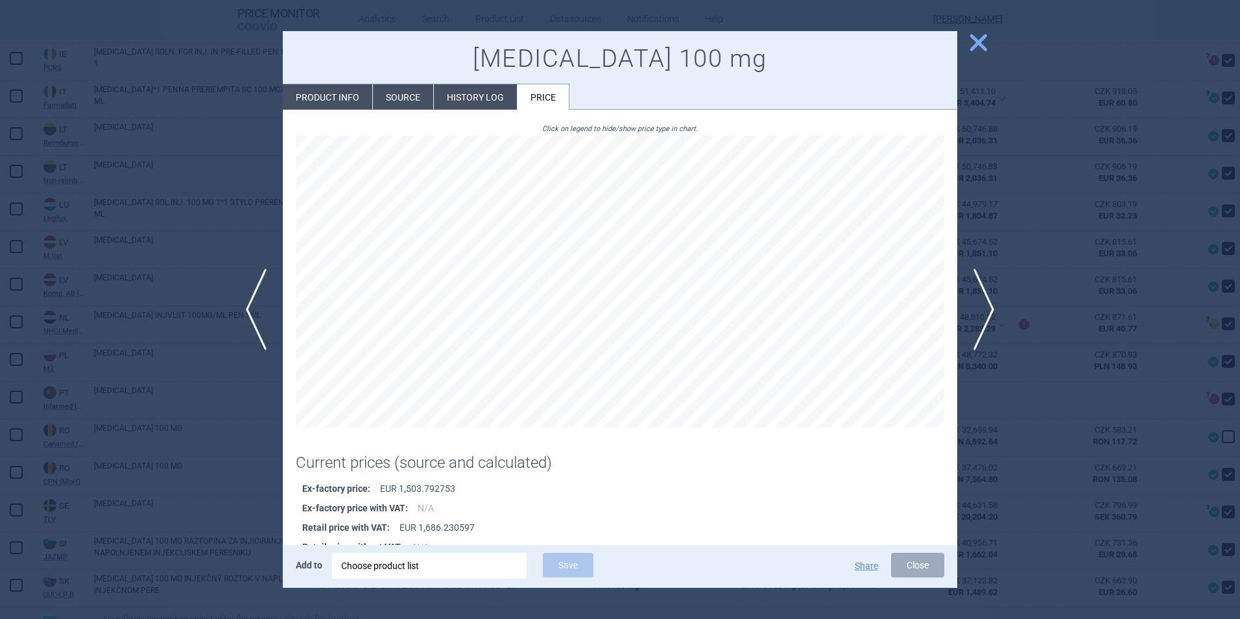
click at [352, 90] on li "Product info" at bounding box center [327, 96] width 89 height 25
select select "EUR"
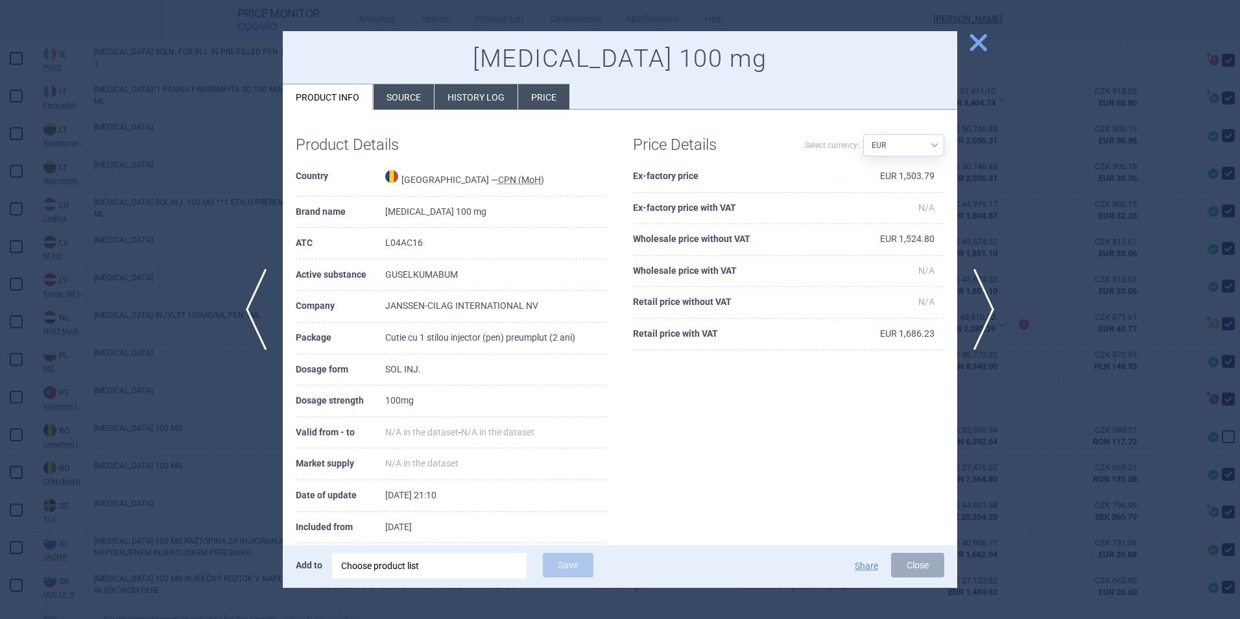
click at [916, 152] on select "Source AED AUD BGN BHD BOB BRL CAD CHF CNY COP CZK DKK DZD EUR GBP HUF ILS INR …" at bounding box center [903, 145] width 81 height 22
select select
click at [863, 134] on select "Source AED AUD BGN BHD BOB BRL CAD CHF CNY COP CZK DKK DZD EUR GBP HUF ILS INR …" at bounding box center [903, 145] width 81 height 22
click at [549, 96] on li "Price" at bounding box center [543, 96] width 51 height 25
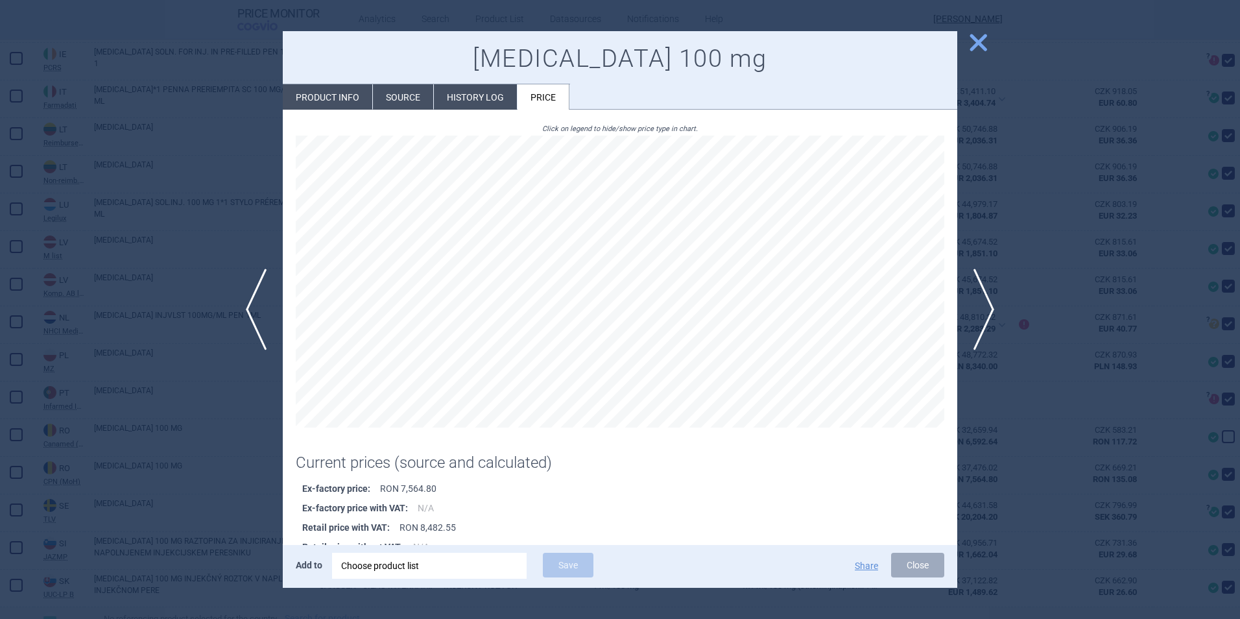
scroll to position [69, 0]
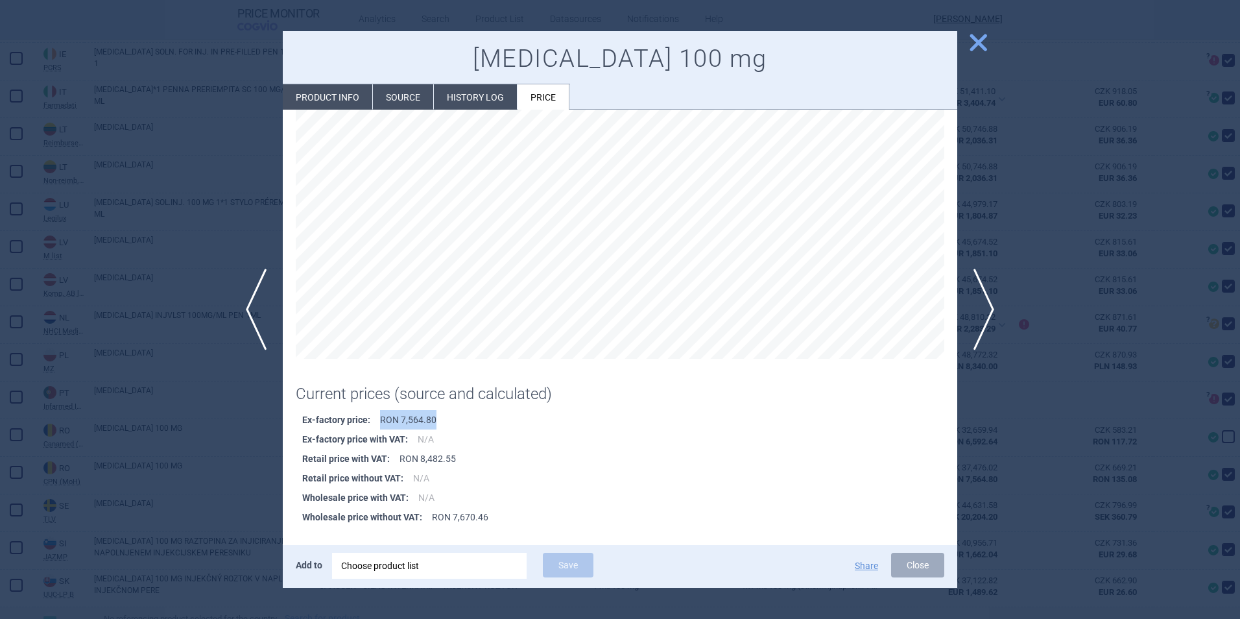
drag, startPoint x: 385, startPoint y: 414, endPoint x: 479, endPoint y: 429, distance: 95.1
click at [479, 429] on li "Ex-factory price : RON 7,564.80" at bounding box center [629, 419] width 655 height 19
click at [639, 475] on li "Retail price without VAT : N/A" at bounding box center [629, 477] width 655 height 19
click at [499, 94] on li "History log" at bounding box center [475, 96] width 83 height 25
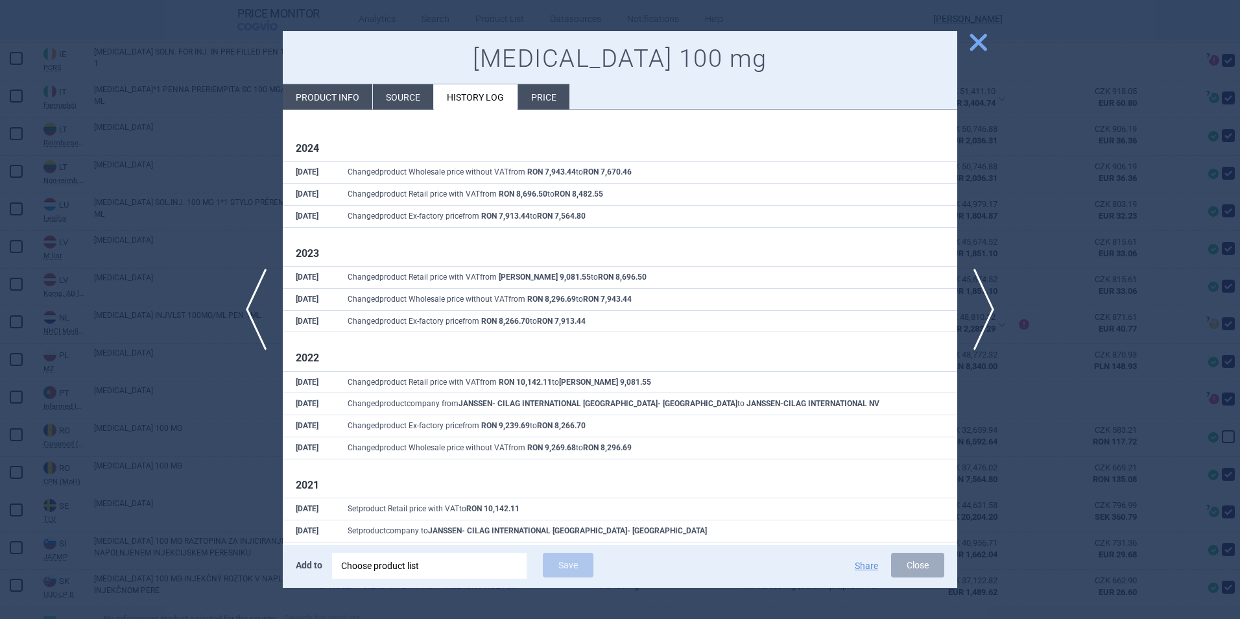
click at [982, 34] on span "close" at bounding box center [978, 42] width 23 height 23
